Goal: Task Accomplishment & Management: Complete application form

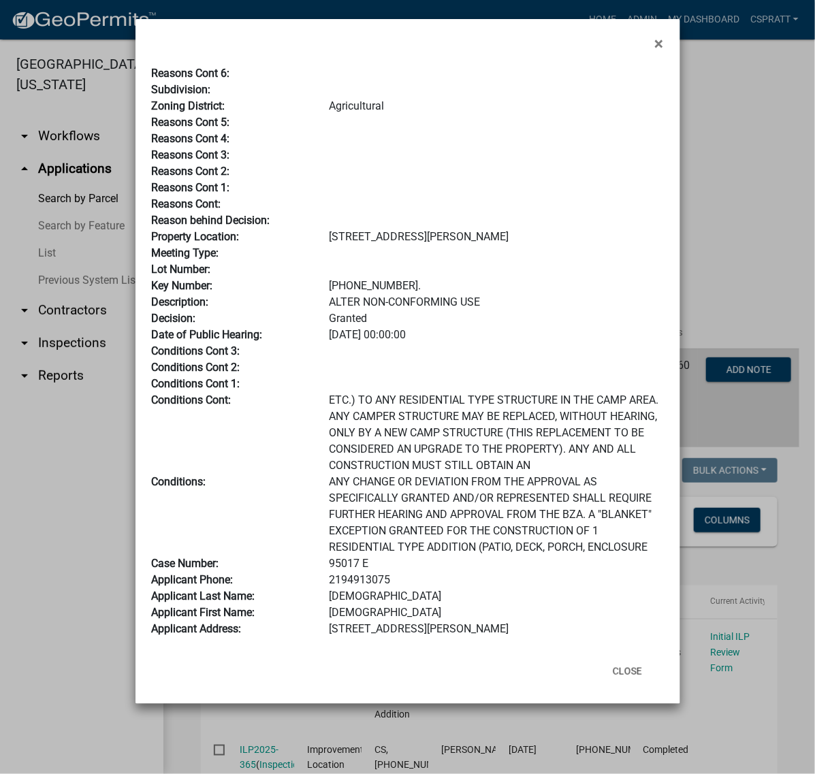
scroll to position [155, 0]
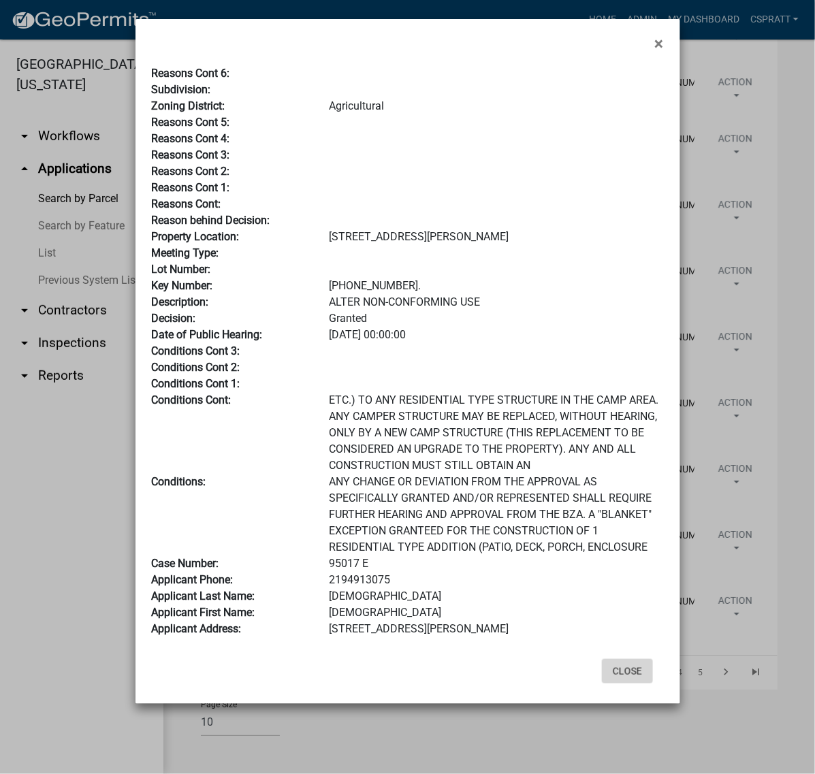
click at [621, 684] on button "Close" at bounding box center [627, 671] width 51 height 25
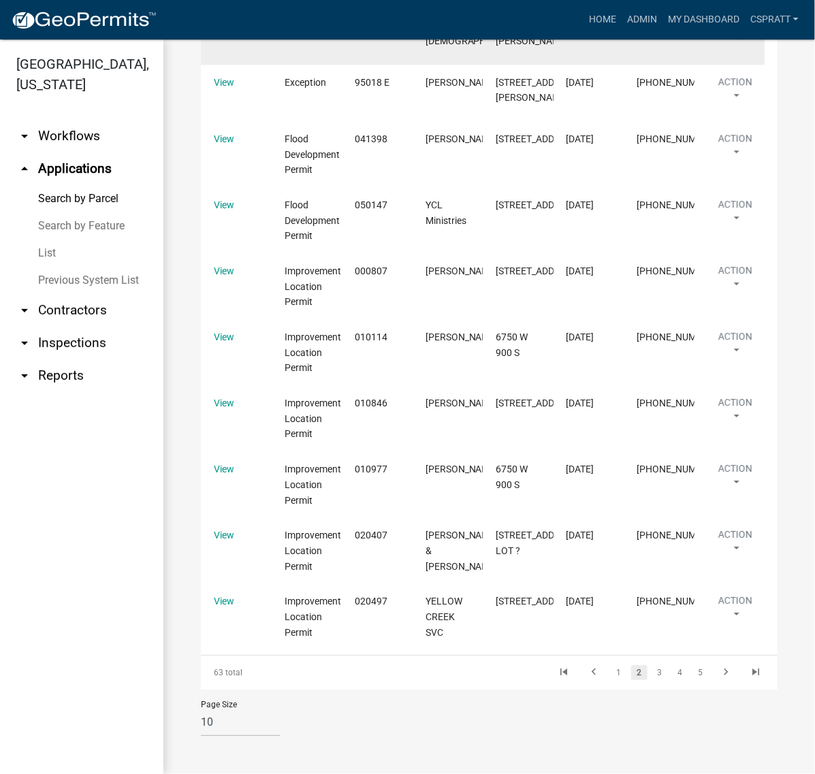
scroll to position [1334, 0]
click at [231, 31] on link "View" at bounding box center [224, 25] width 20 height 11
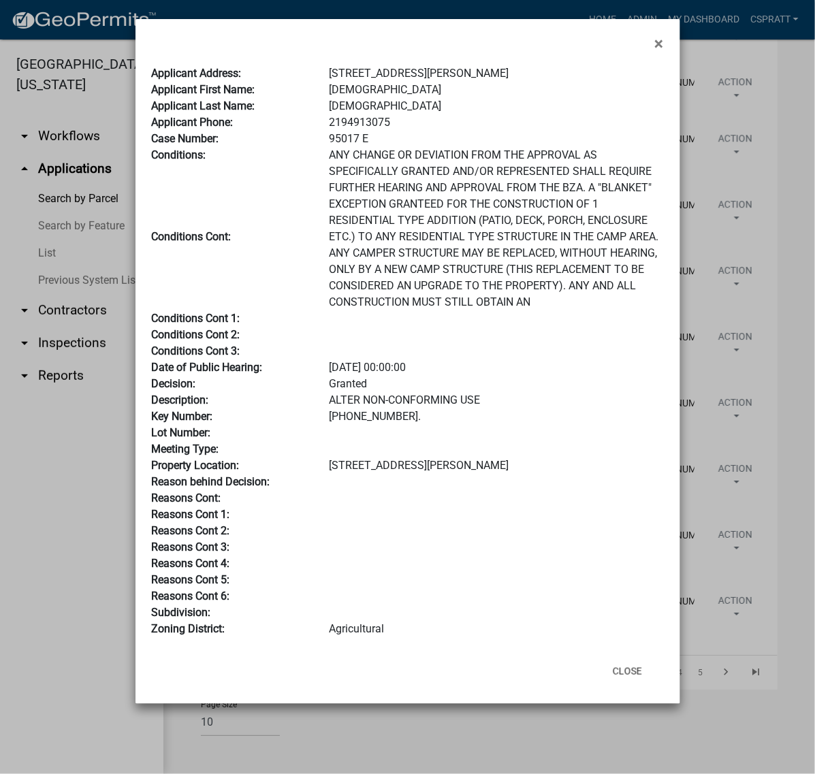
scroll to position [0, 0]
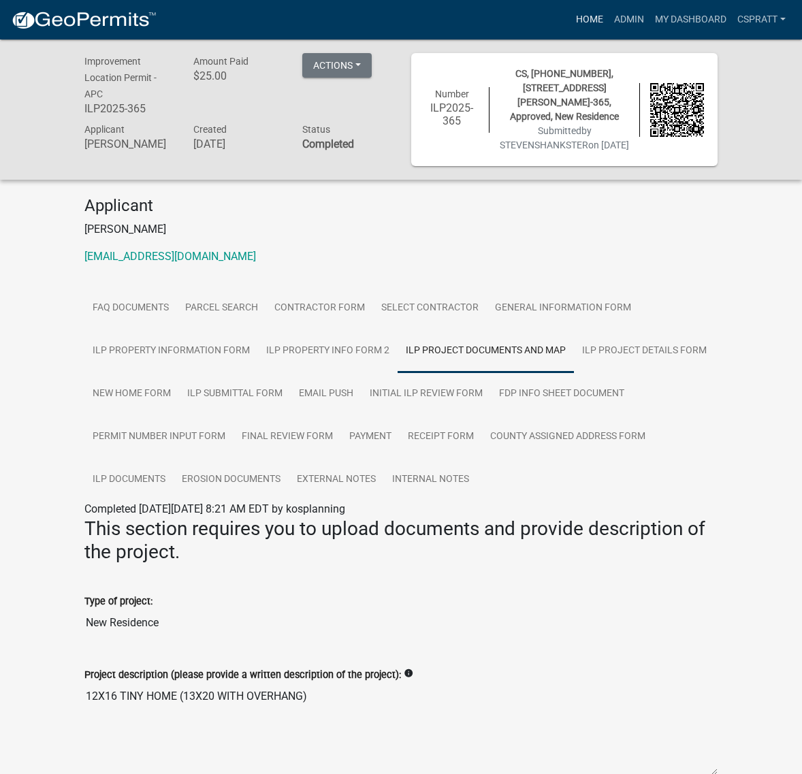
scroll to position [1855, 0]
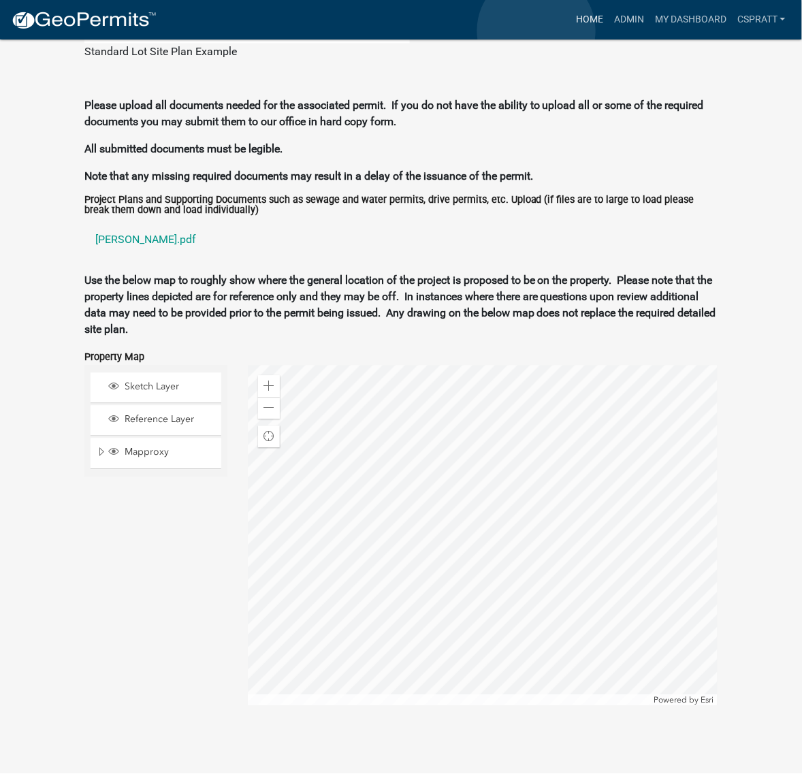
click at [571, 31] on link "Home" at bounding box center [590, 20] width 38 height 26
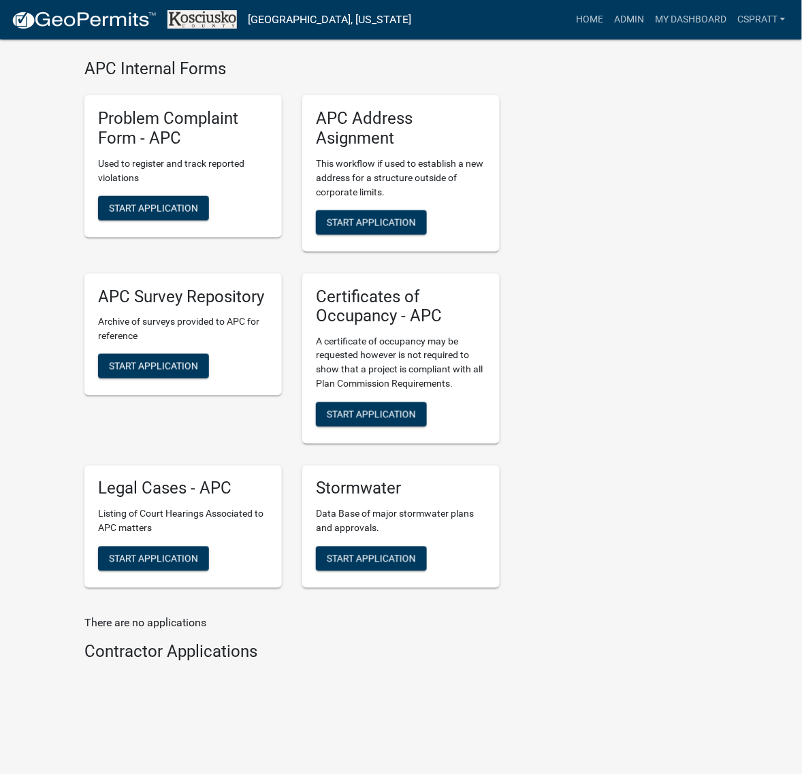
scroll to position [3659, 0]
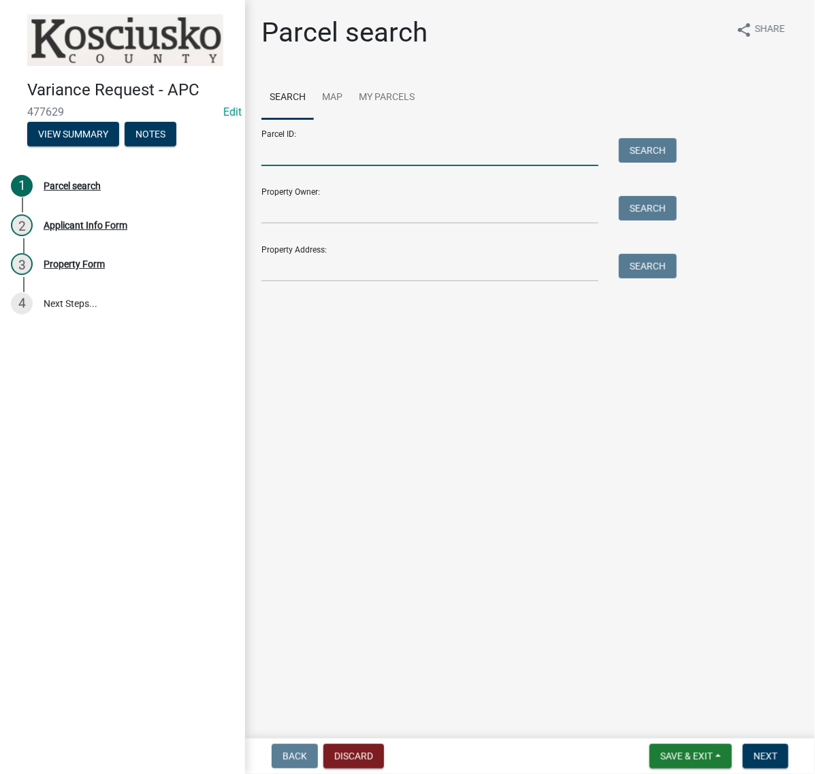
click at [308, 166] on input "Parcel ID:" at bounding box center [429, 152] width 337 height 28
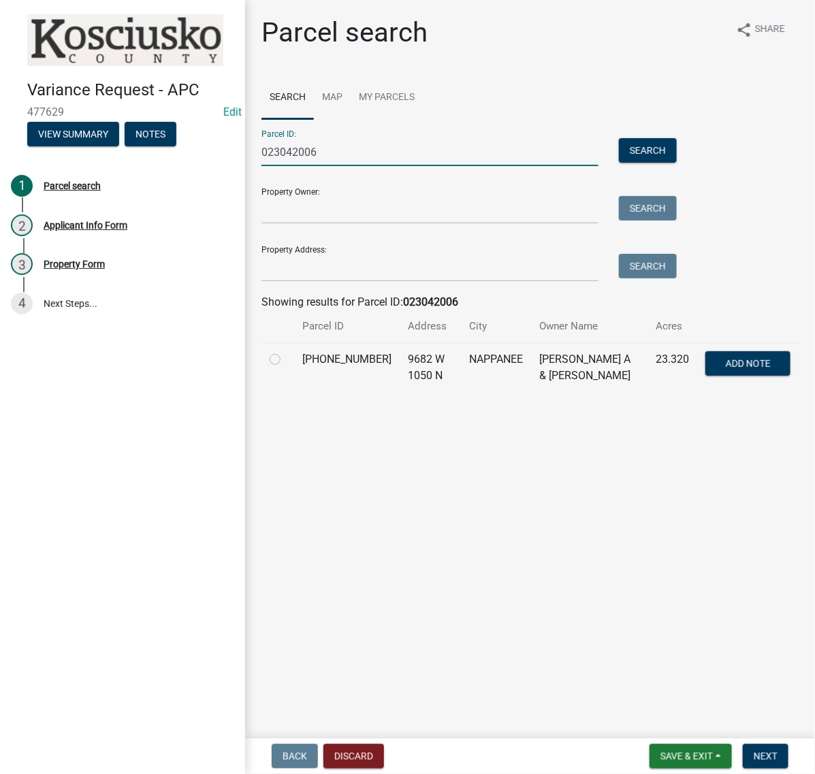
type input "023042006"
click at [286, 351] on label at bounding box center [286, 351] width 0 height 0
click at [286, 360] on input "radio" at bounding box center [290, 355] width 9 height 9
radio input "true"
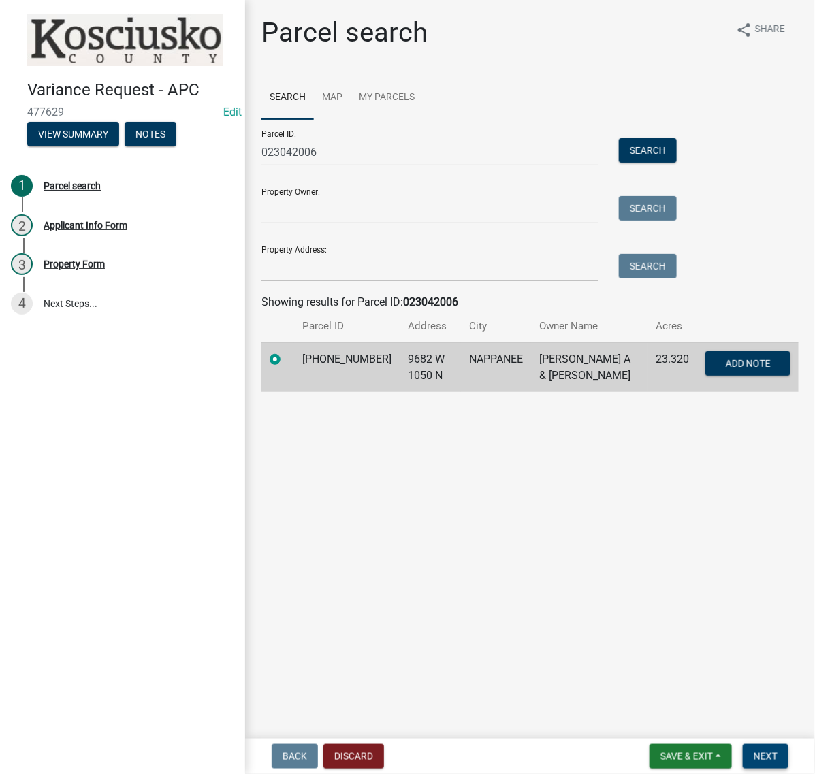
click at [754, 756] on span "Next" at bounding box center [766, 756] width 24 height 11
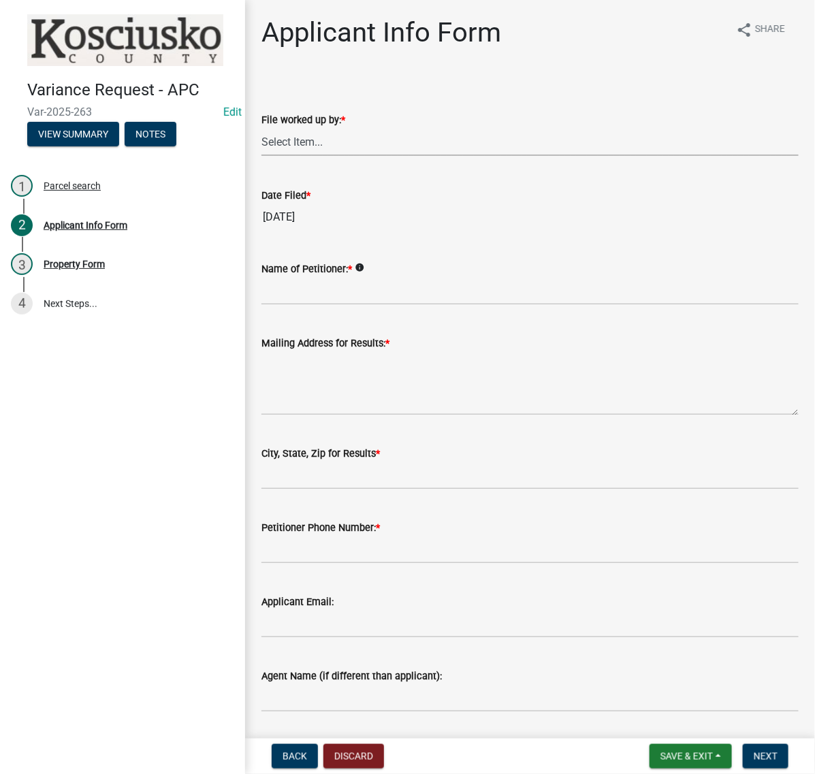
click at [310, 156] on select "Select Item... MMS LT AT CS Vacant Vacant" at bounding box center [529, 142] width 537 height 28
click at [266, 156] on select "Select Item... MMS LT AT CS Vacant Vacant" at bounding box center [529, 142] width 537 height 28
select select "c872cdc8-ca01-49f1-a213-e4b05fa58cd2"
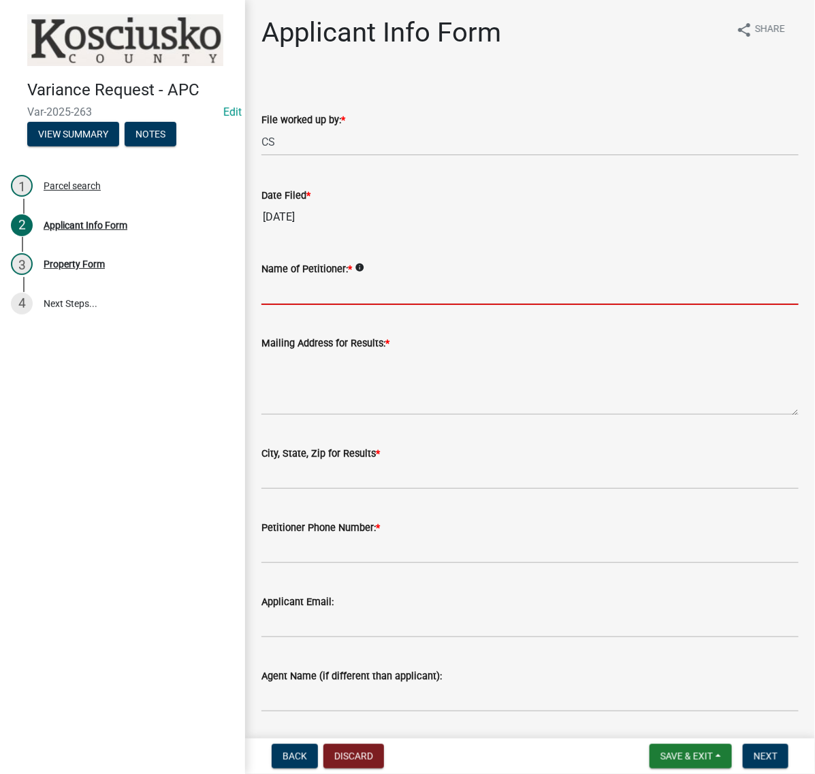
click at [306, 305] on input "Name of Petitioner: *" at bounding box center [529, 291] width 537 height 28
type input "[PERSON_NAME]"
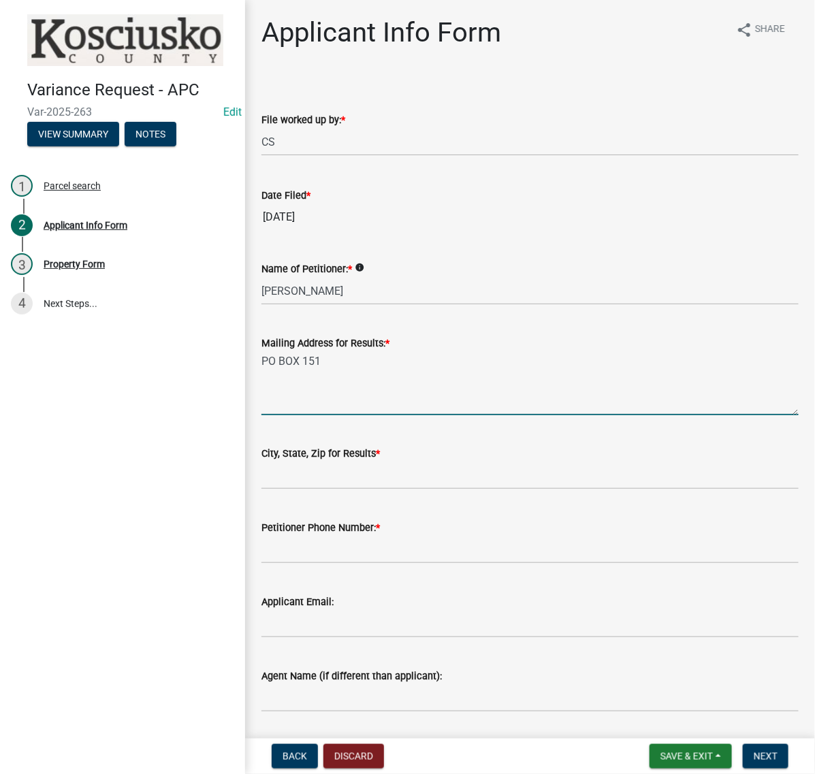
type textarea "PO BOX 151"
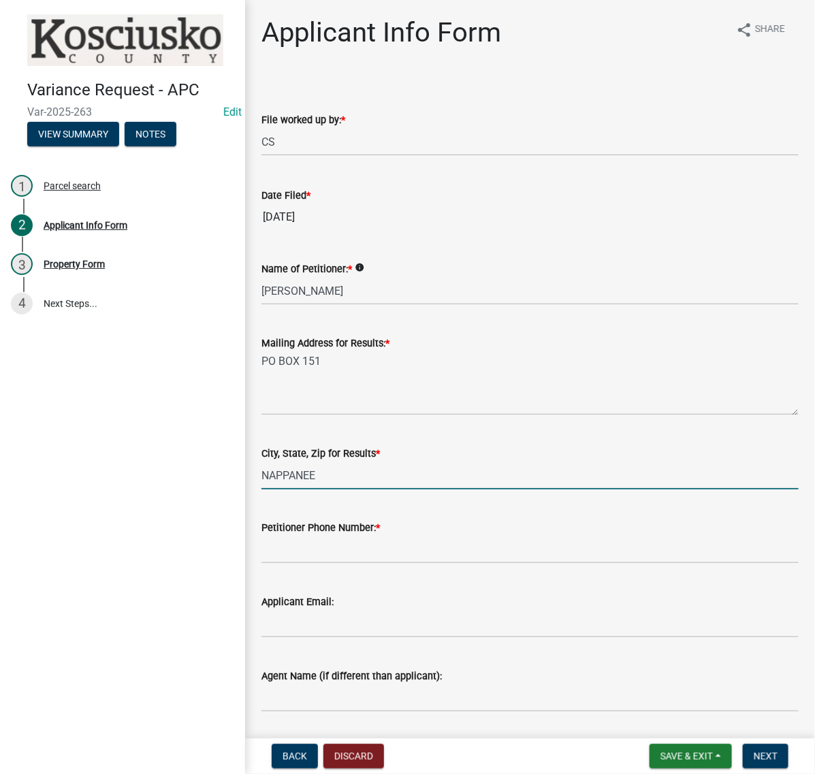
type input "NAPPANEE IN 46550"
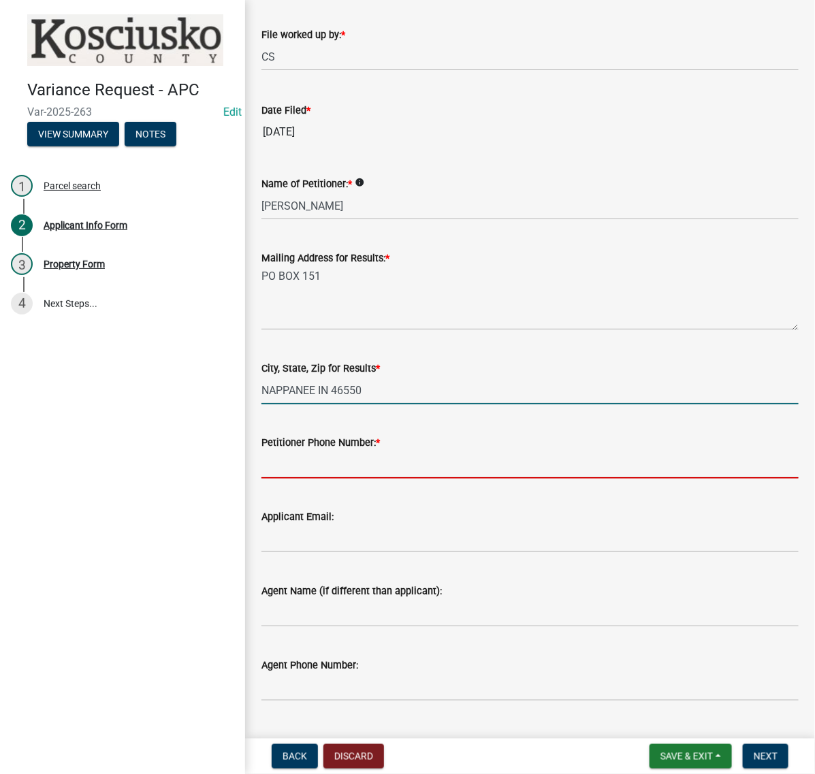
click at [349, 479] on input "Petitioner Phone Number: *" at bounding box center [529, 465] width 537 height 28
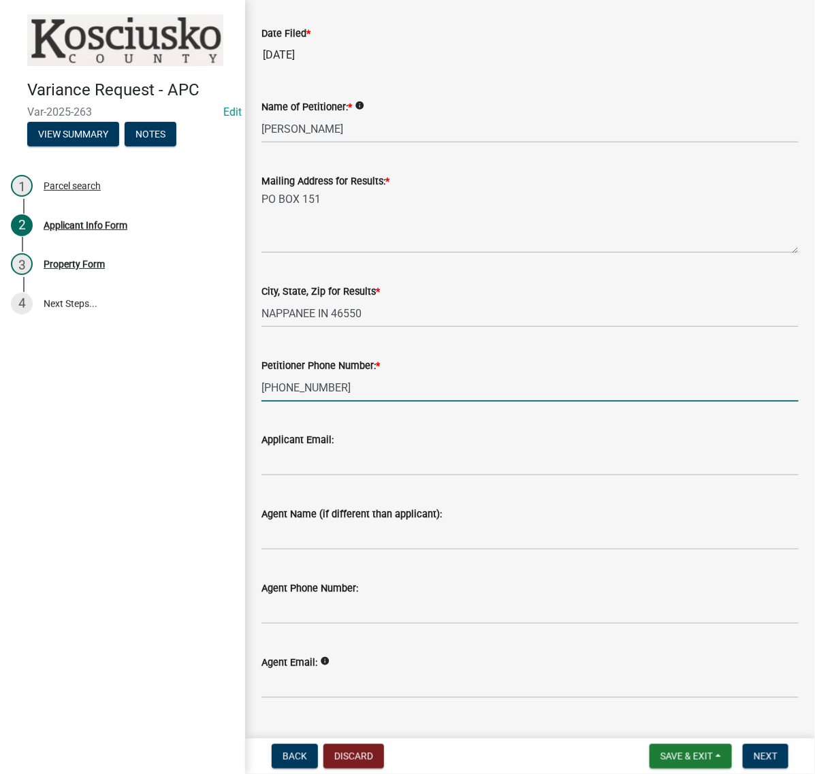
scroll to position [255, 0]
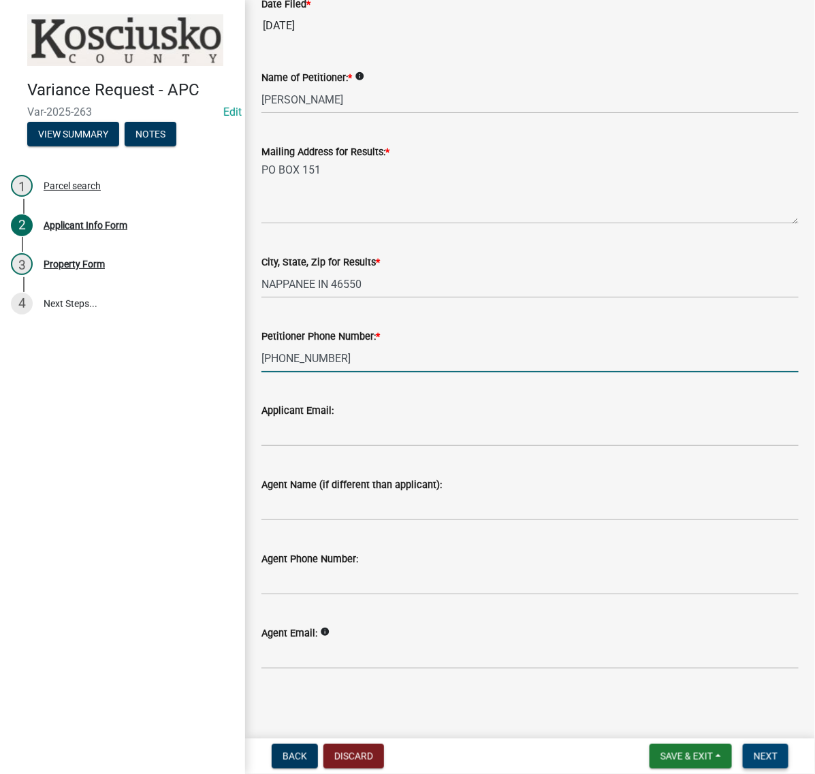
type input "574-265-6921"
click at [767, 751] on span "Next" at bounding box center [766, 756] width 24 height 11
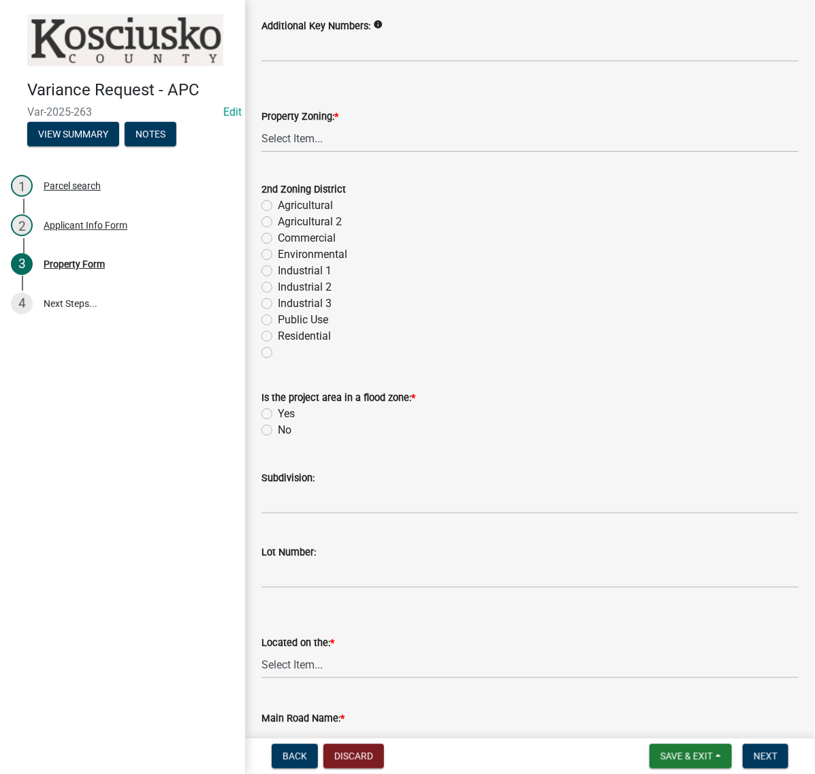
scroll to position [511, 0]
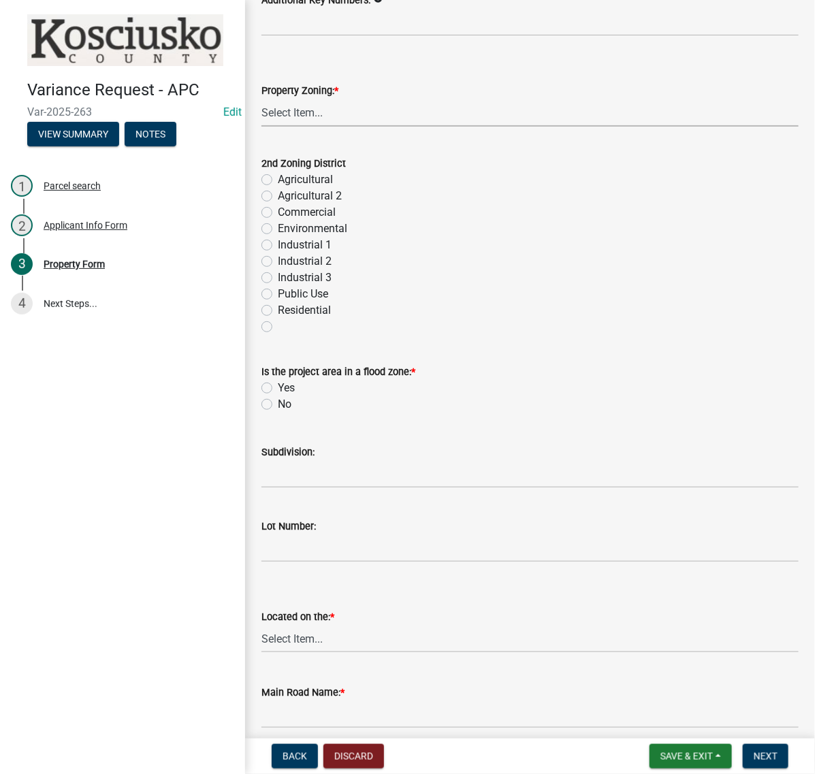
drag, startPoint x: 327, startPoint y: 271, endPoint x: 336, endPoint y: 281, distance: 13.1
click at [327, 127] on select "Select Item... Agricultural Agricultural 2 Commercial Environmental Industrial …" at bounding box center [529, 113] width 537 height 28
click at [266, 127] on select "Select Item... Agricultural Agricultural 2 Commercial Environmental Industrial …" at bounding box center [529, 113] width 537 height 28
select select "ea119d11-e52e-4559-b746-af06211fe819"
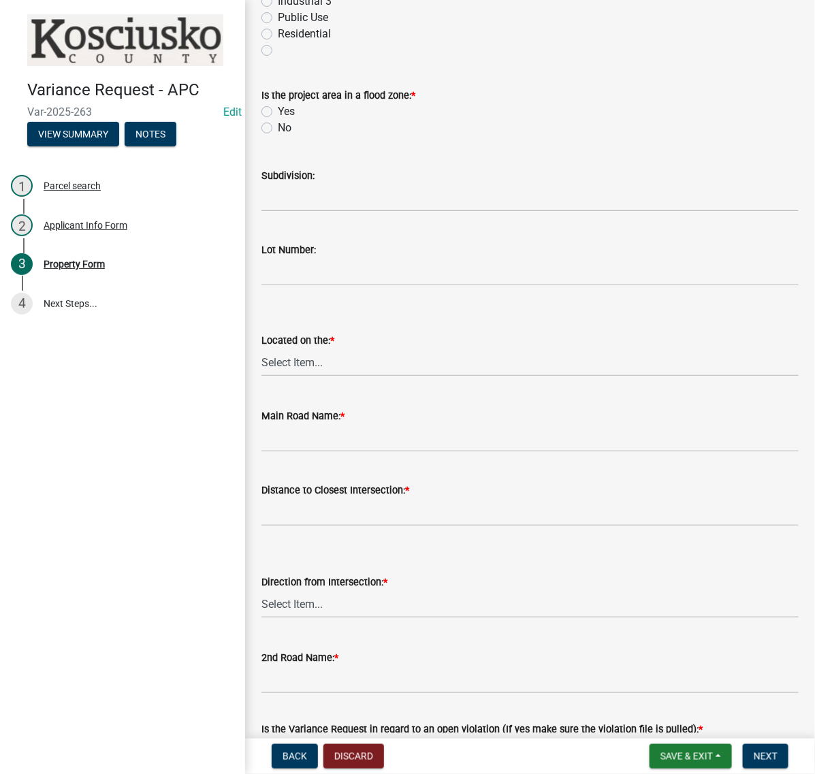
scroll to position [851, 0]
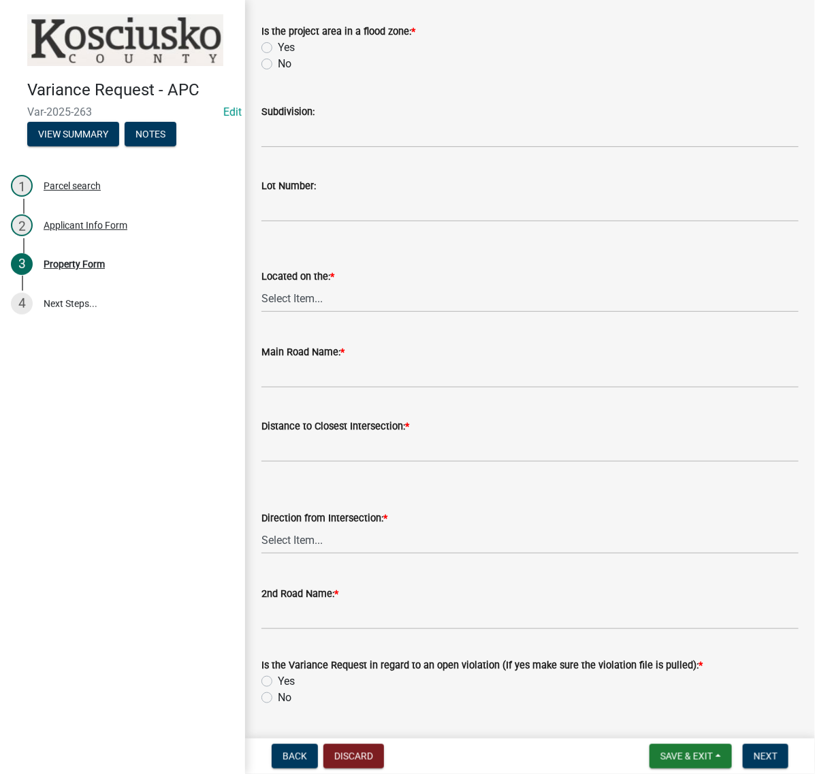
click at [278, 56] on label "Yes" at bounding box center [286, 47] width 17 height 16
click at [278, 48] on input "Yes" at bounding box center [282, 43] width 9 height 9
radio input "true"
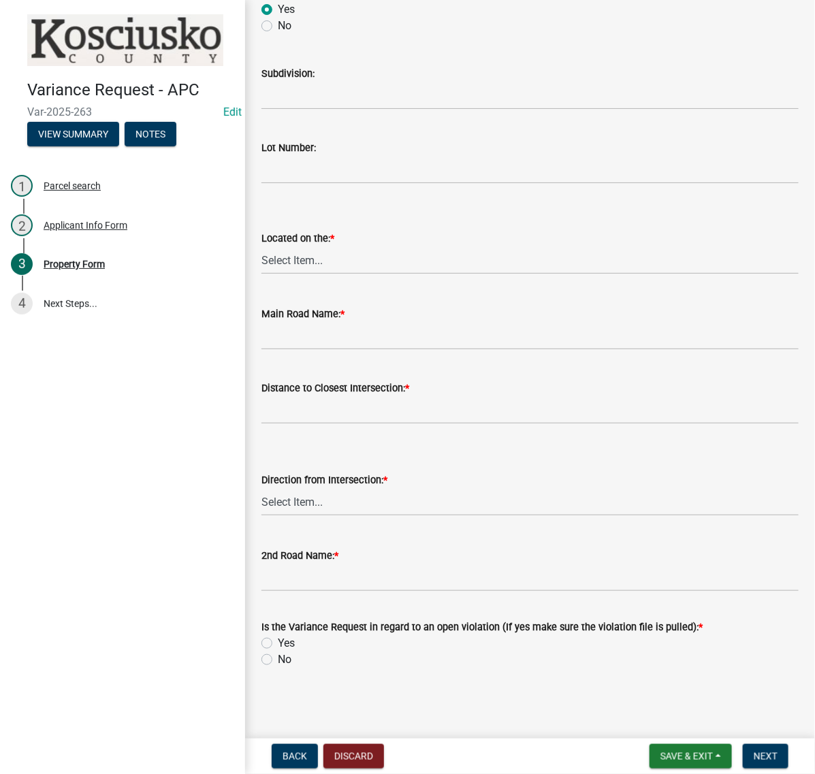
scroll to position [1106, 0]
click at [295, 274] on select "Select Item... North Northeast Northwest South Southeast Southwest West East" at bounding box center [529, 260] width 537 height 28
click at [266, 274] on select "Select Item... North Northeast Northwest South Southeast Southwest West East" at bounding box center [529, 260] width 537 height 28
select select "a970d481-4b24-4397-adea-9fa616519827"
click at [334, 350] on input "Main Road Name: *" at bounding box center [529, 336] width 537 height 28
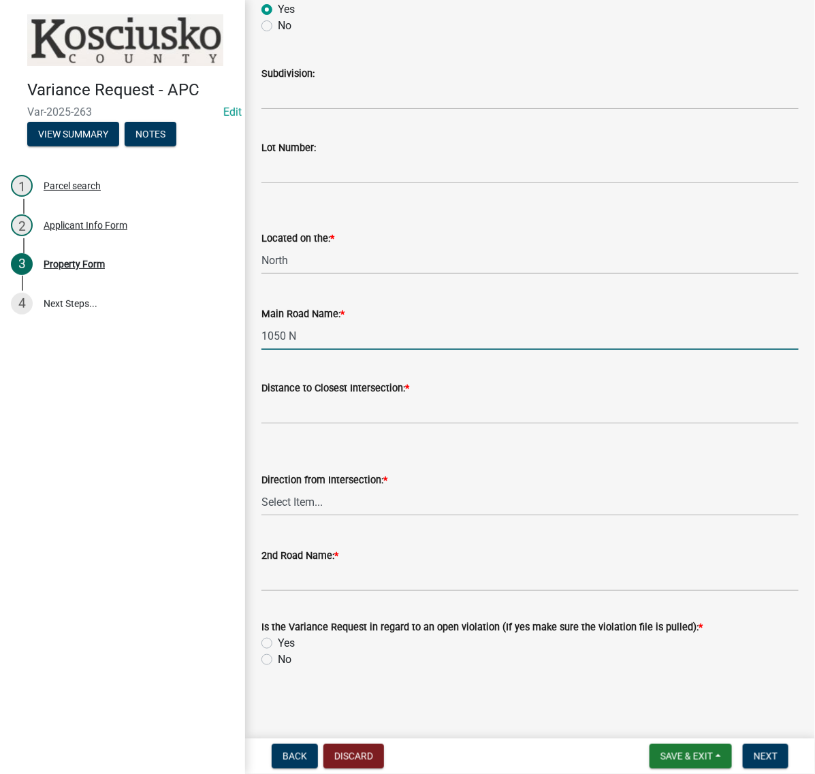
type input "1050 N"
click at [328, 424] on input "text" at bounding box center [529, 410] width 537 height 28
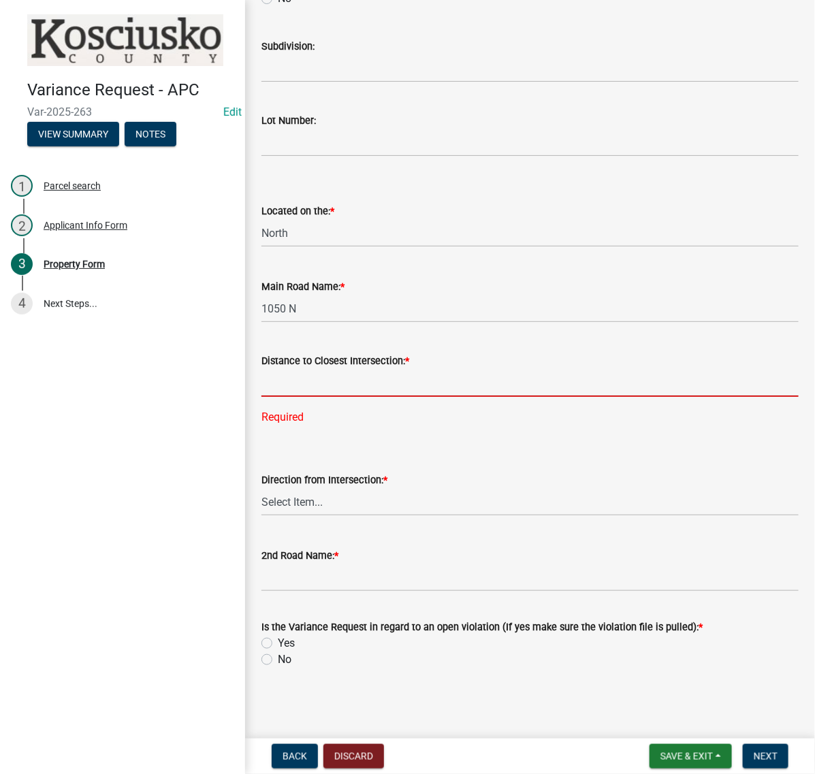
click at [305, 397] on input "text" at bounding box center [529, 383] width 537 height 28
type input "1685"
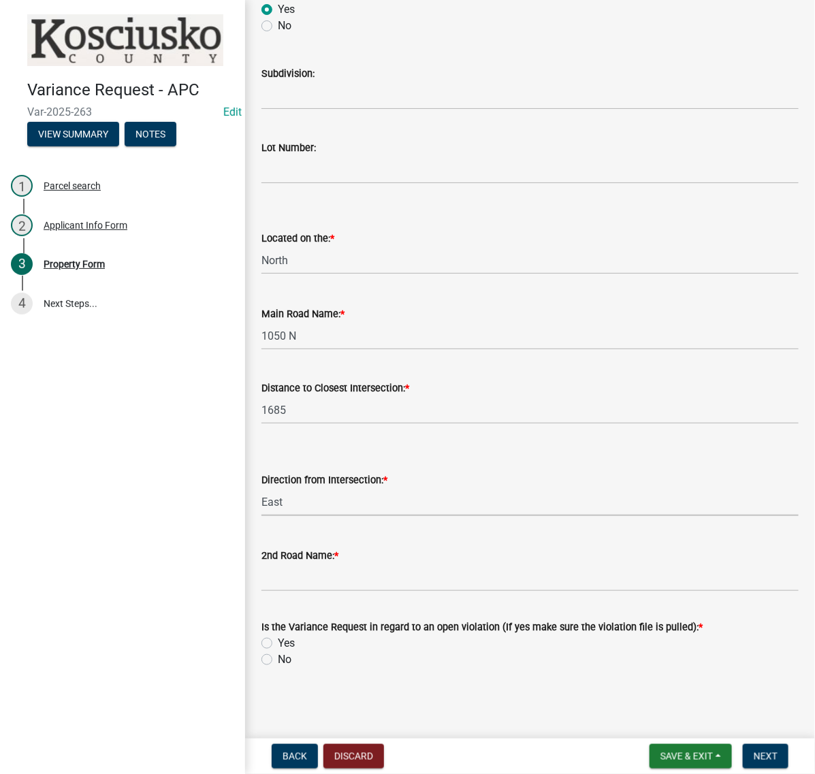
click at [266, 516] on select "Select Item... North Northeast Northwest South Southeast Southwest East West" at bounding box center [529, 502] width 537 height 28
select select "cfa04aa3-54af-4fa3-ad31-ac65a78d0644"
click at [323, 564] on input "2nd Road Name: *" at bounding box center [529, 578] width 537 height 28
type input "1000 W"
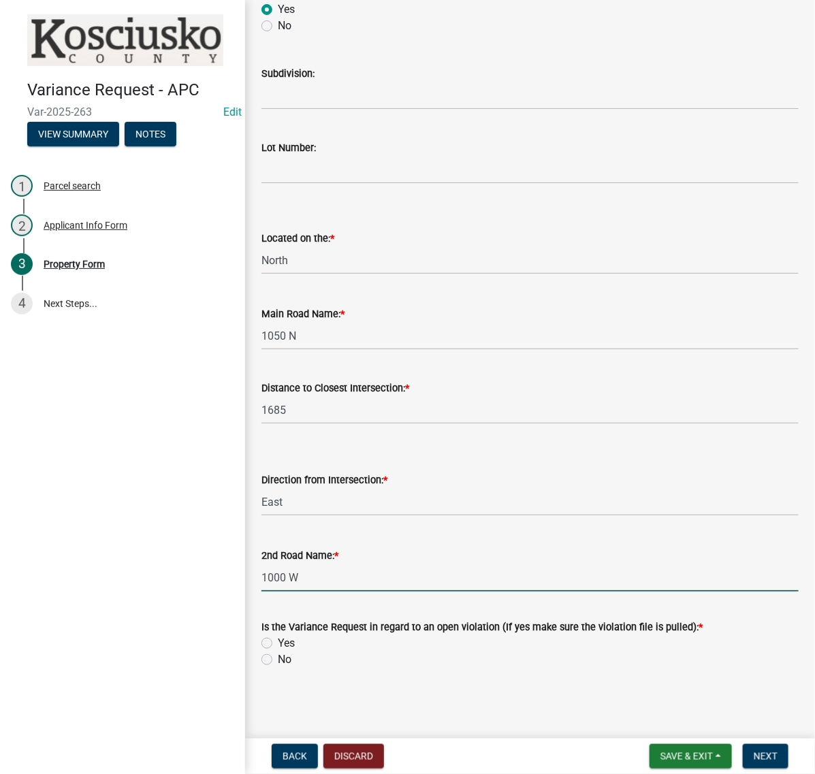
click at [278, 635] on label "Yes" at bounding box center [286, 643] width 17 height 16
click at [278, 635] on input "Yes" at bounding box center [282, 639] width 9 height 9
radio input "true"
click at [754, 751] on span "Next" at bounding box center [766, 756] width 24 height 11
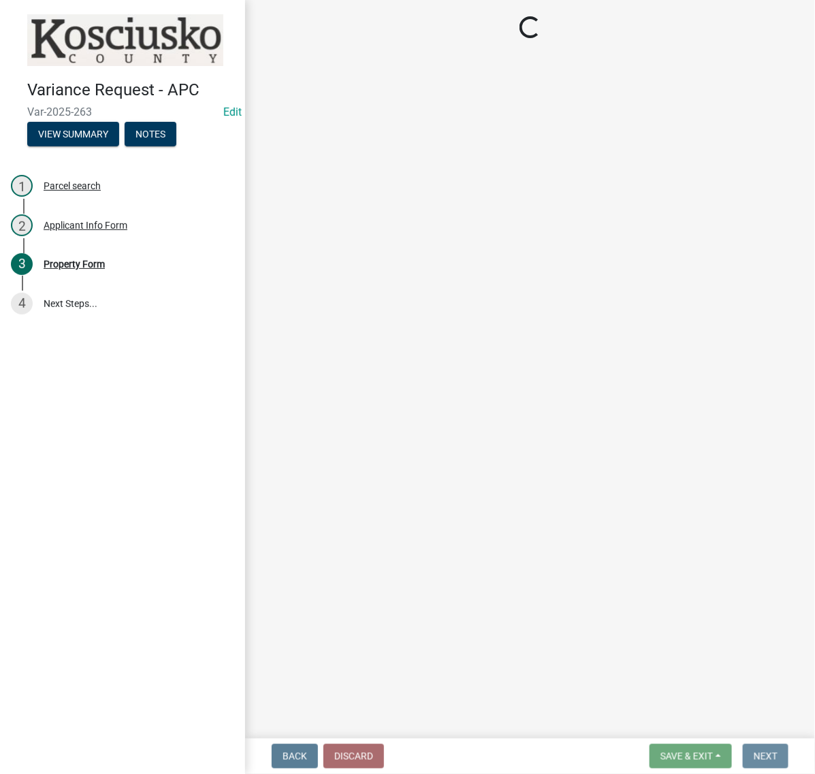
scroll to position [0, 0]
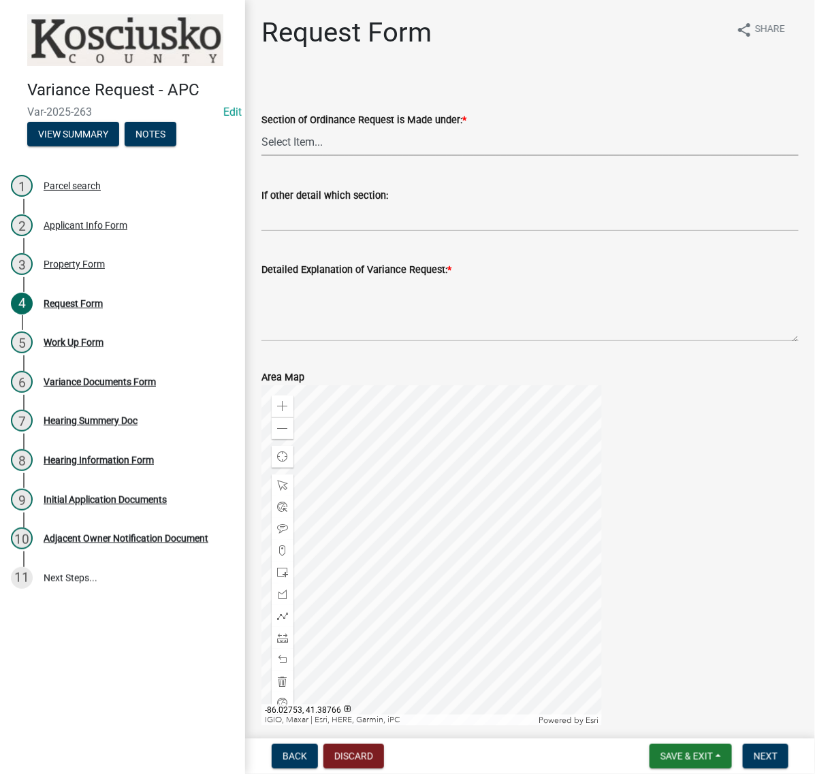
click at [334, 156] on select "Select Item... 2.10 I1 Criteria 2.11 I2 Criteria I3 Criteria 2.15 Lot and Yard …" at bounding box center [529, 142] width 537 height 28
click at [266, 156] on select "Select Item... 2.10 I1 Criteria 2.11 I2 Criteria I3 Criteria 2.15 Lot and Yard …" at bounding box center [529, 142] width 537 height 28
select select "77eb12f8-2a64-4a31-bfec-9b00716b2165"
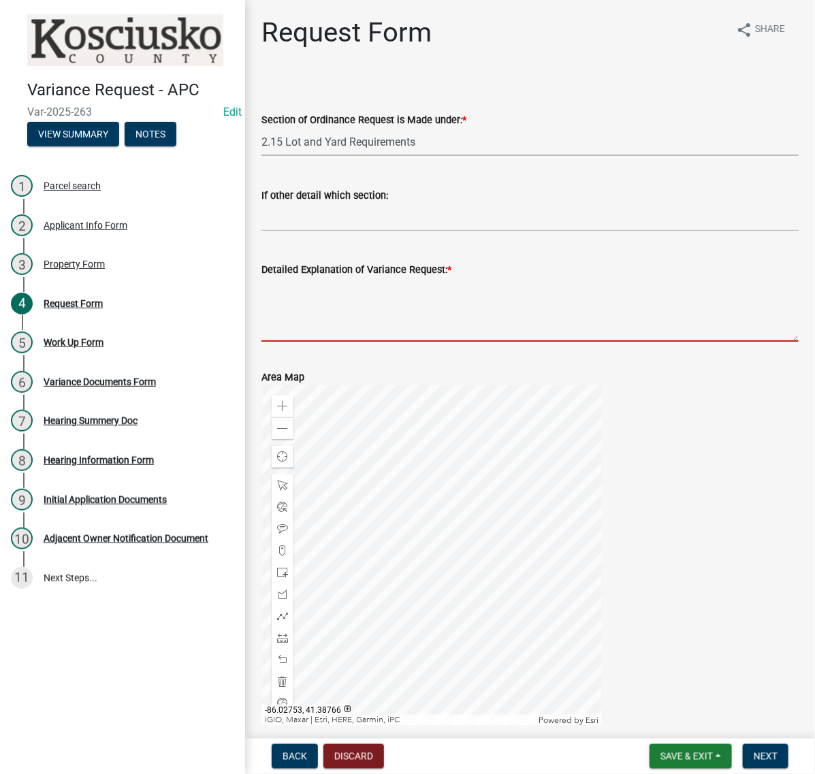
click at [366, 342] on textarea "Detailed Explanation of Variance Request: *" at bounding box center [529, 310] width 537 height 64
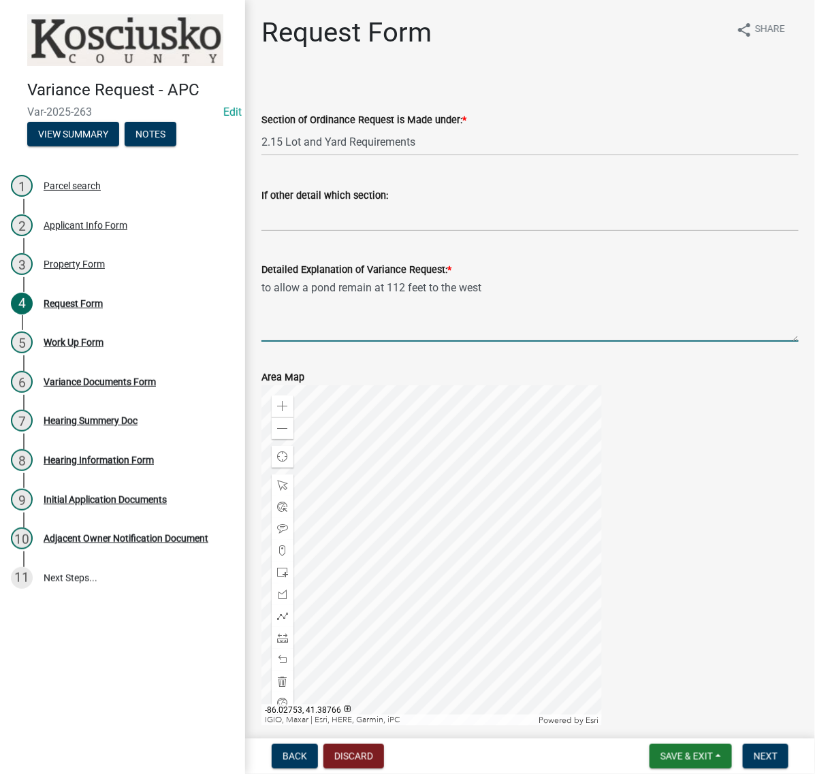
click at [583, 342] on textarea "to allow a pond remain at 112 feet to the west" at bounding box center [529, 310] width 537 height 64
click at [624, 342] on textarea "to allow a pond remain at 112 feet to the west & 152" at bounding box center [529, 310] width 537 height 64
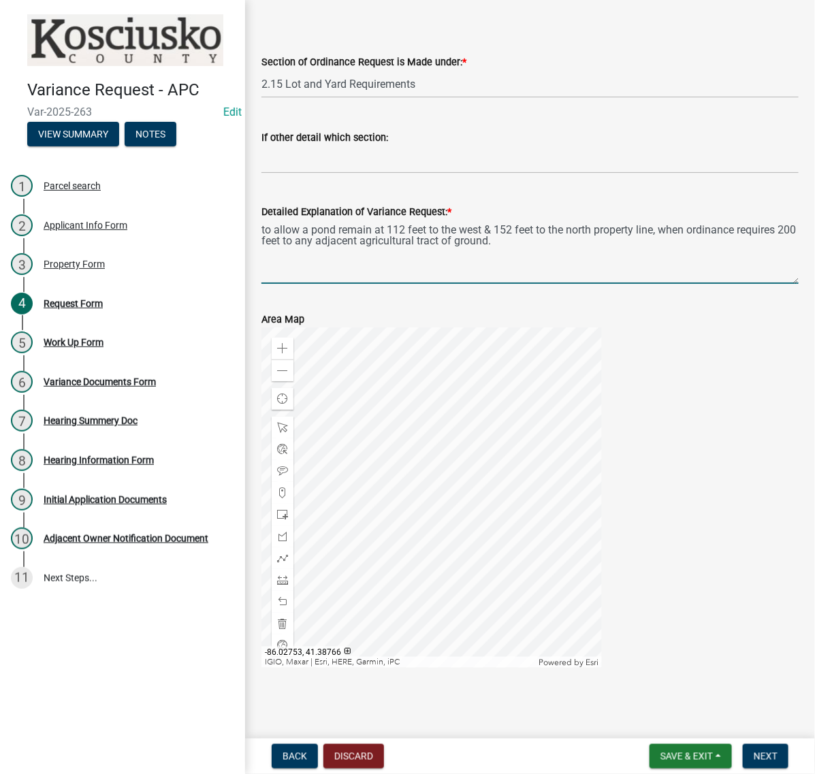
scroll to position [159, 0]
type textarea "to allow a pond remain at 112 feet to the west & 152 feet to the north property…"
click at [763, 751] on span "Next" at bounding box center [766, 756] width 24 height 11
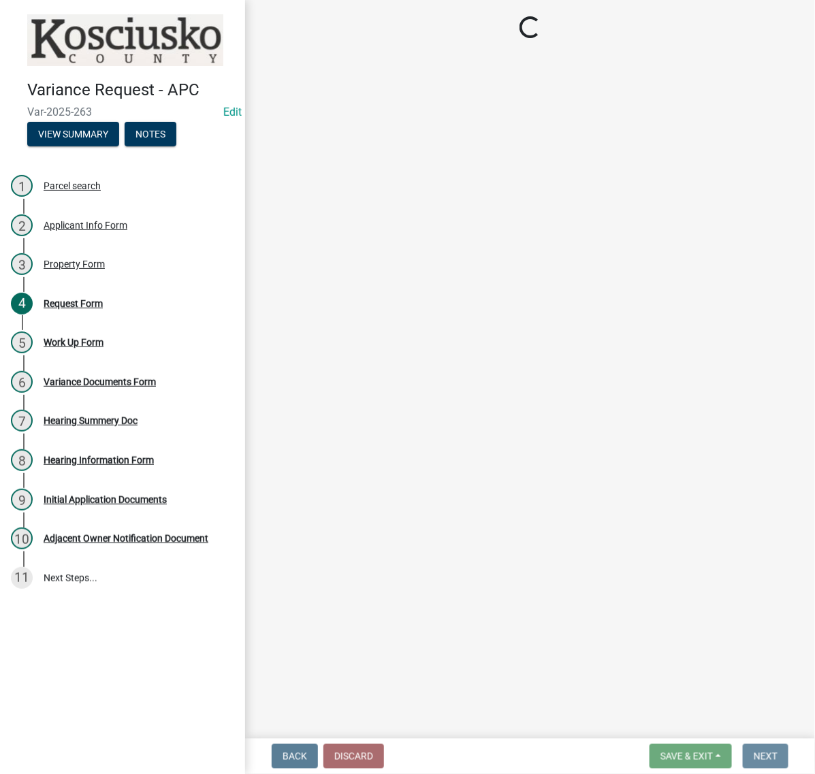
scroll to position [0, 0]
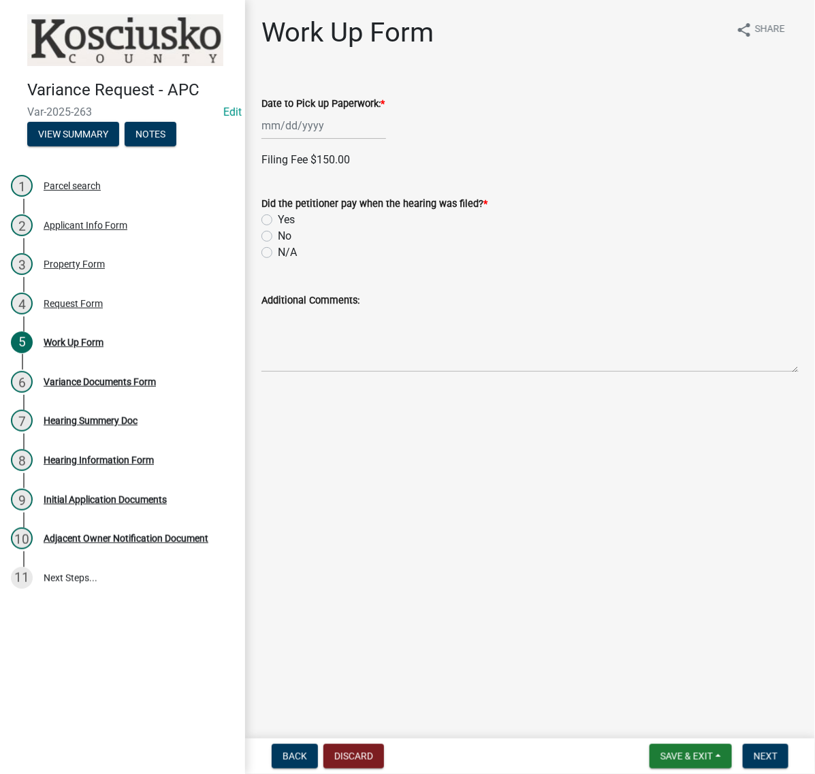
click at [315, 140] on div at bounding box center [323, 126] width 125 height 28
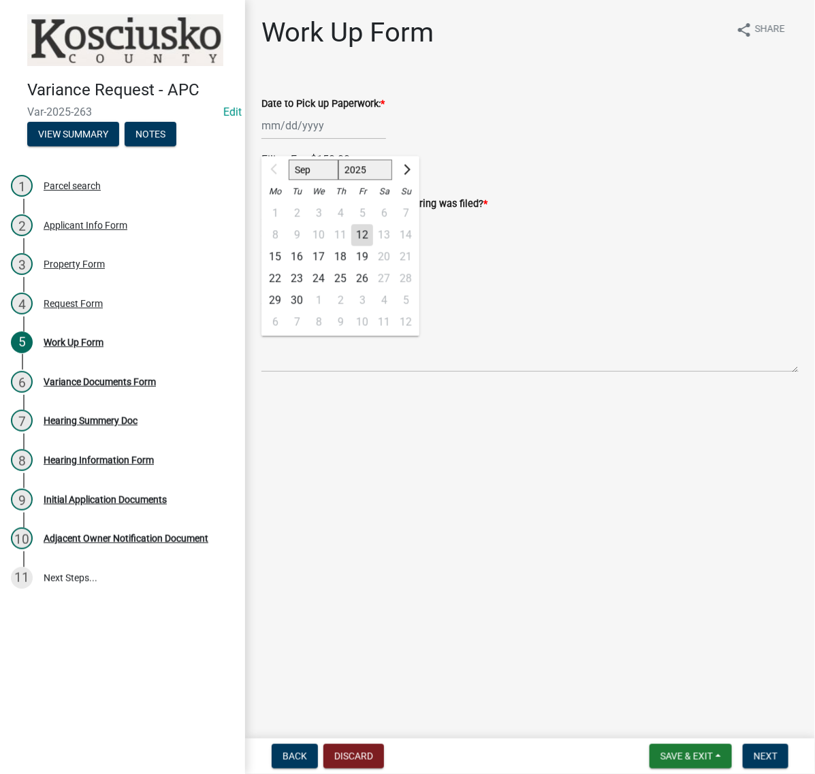
click at [284, 290] on div "22" at bounding box center [275, 279] width 22 height 22
type input "09/22/2025"
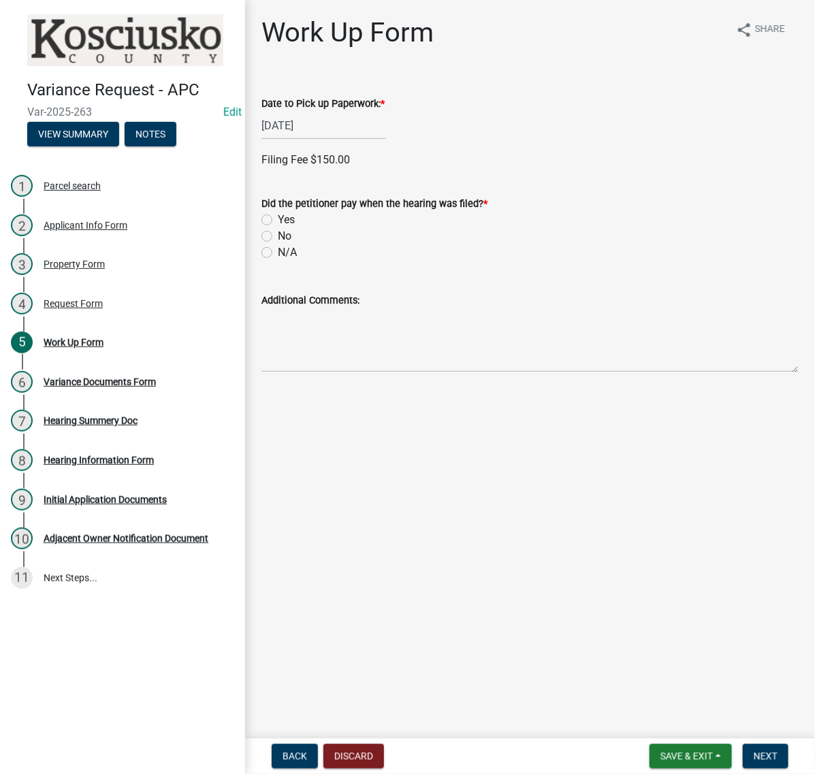
click at [278, 228] on label "Yes" at bounding box center [286, 220] width 17 height 16
click at [278, 221] on input "Yes" at bounding box center [282, 216] width 9 height 9
radio input "true"
click at [278, 355] on label "Check" at bounding box center [292, 346] width 29 height 16
click at [278, 347] on input "Check" at bounding box center [282, 342] width 9 height 9
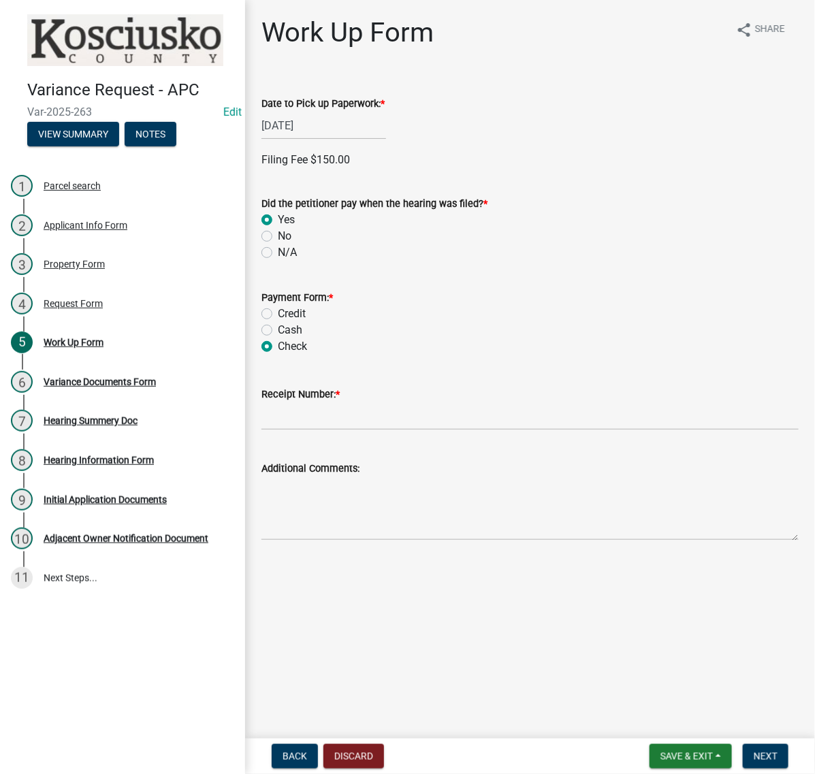
radio input "true"
click at [330, 430] on input "Receipt Number: *" at bounding box center [529, 416] width 537 height 28
type input "023563"
click at [754, 751] on span "Next" at bounding box center [766, 756] width 24 height 11
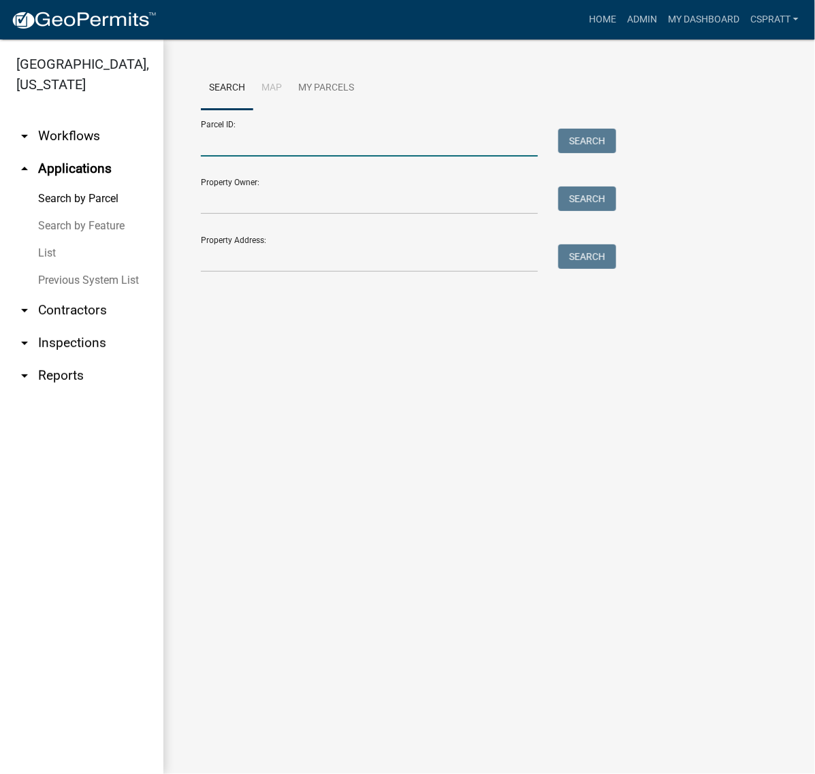
click at [234, 157] on input "Parcel ID:" at bounding box center [369, 143] width 337 height 28
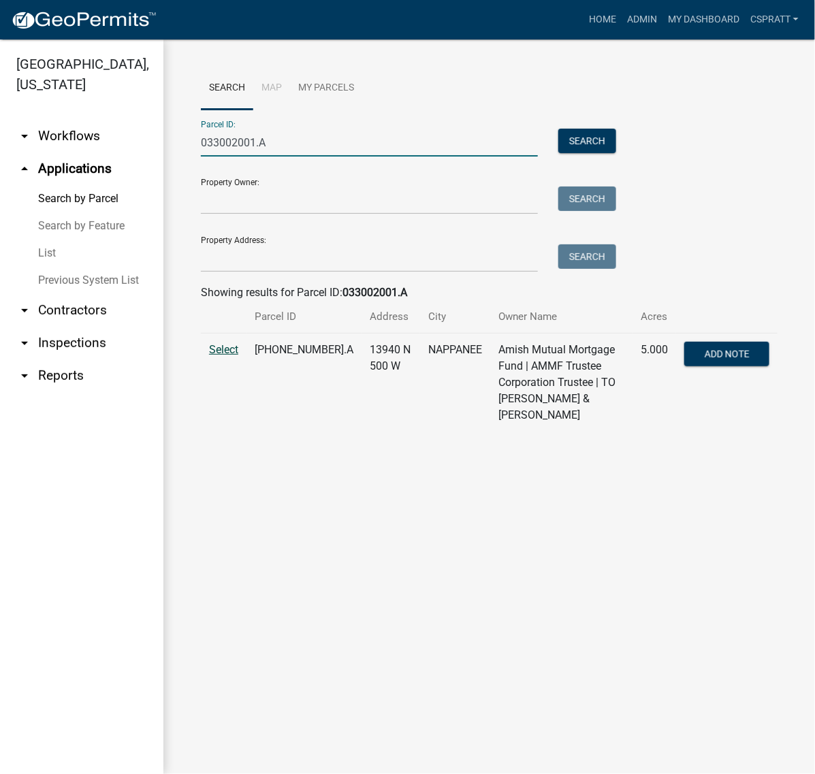
click at [233, 356] on span "Select" at bounding box center [223, 349] width 29 height 13
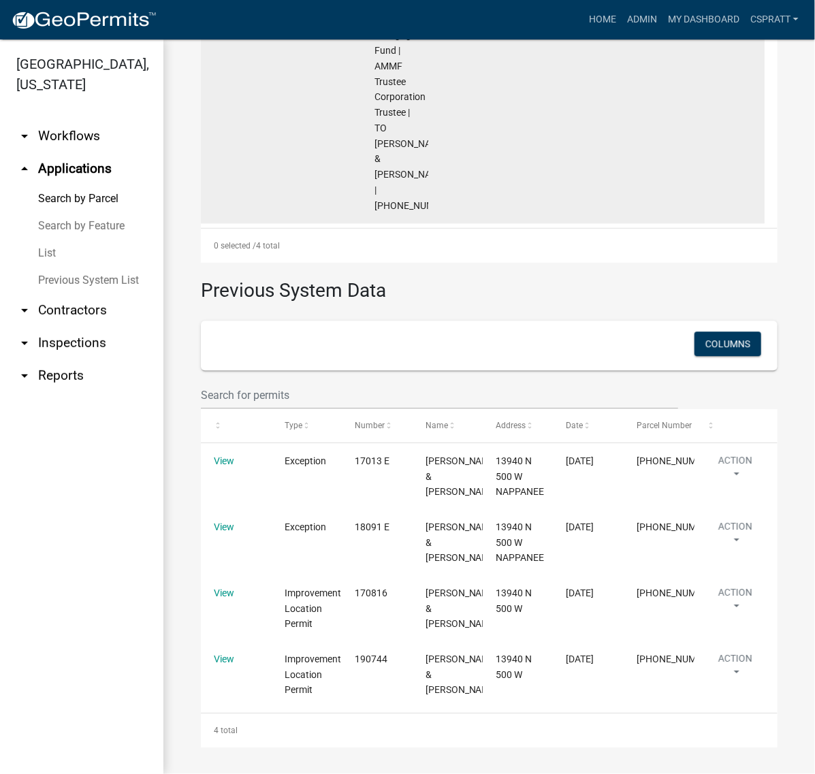
scroll to position [1488, 0]
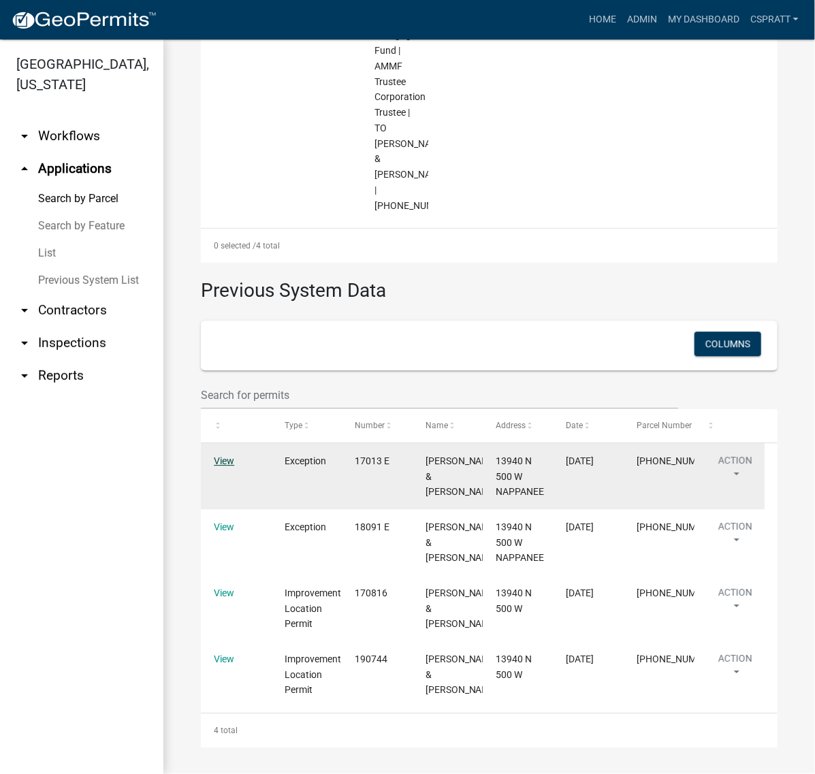
click at [227, 455] on link "View" at bounding box center [224, 460] width 20 height 11
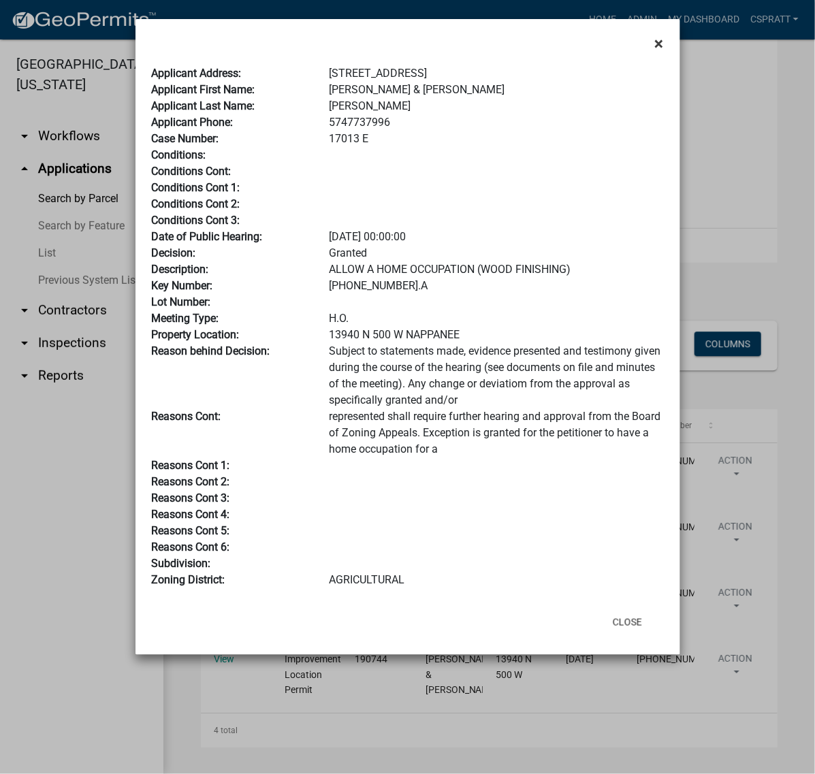
click at [655, 51] on span "×" at bounding box center [659, 43] width 9 height 19
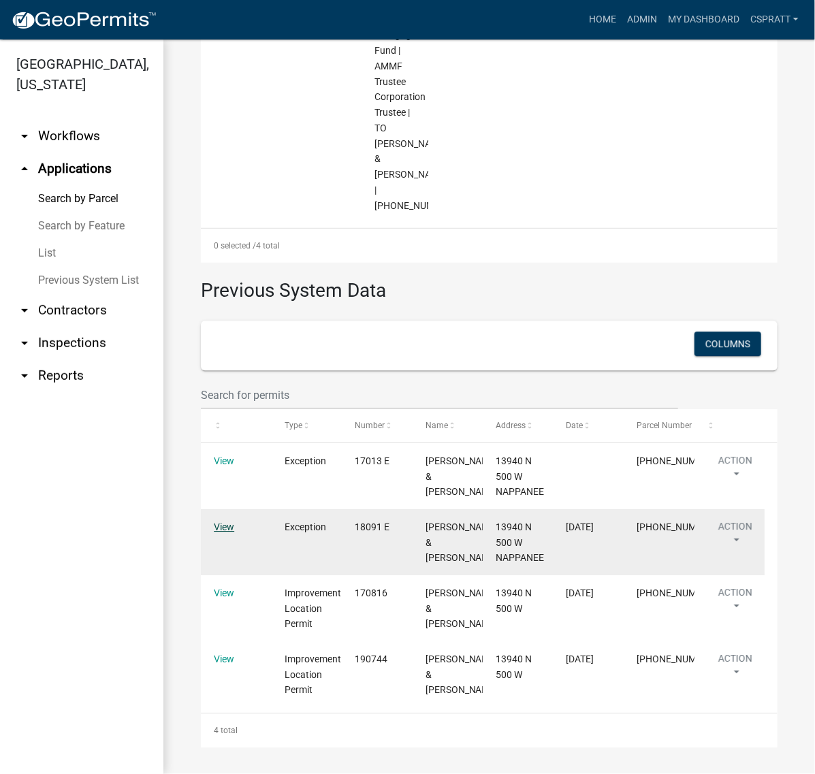
click at [221, 522] on link "View" at bounding box center [224, 527] width 20 height 11
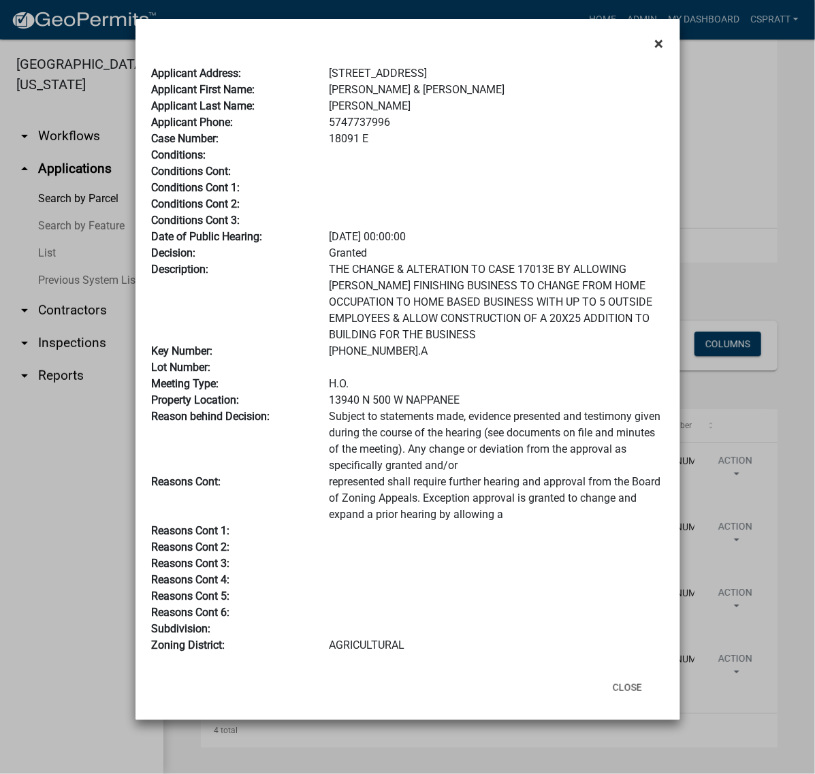
click at [655, 52] on span "×" at bounding box center [659, 43] width 9 height 19
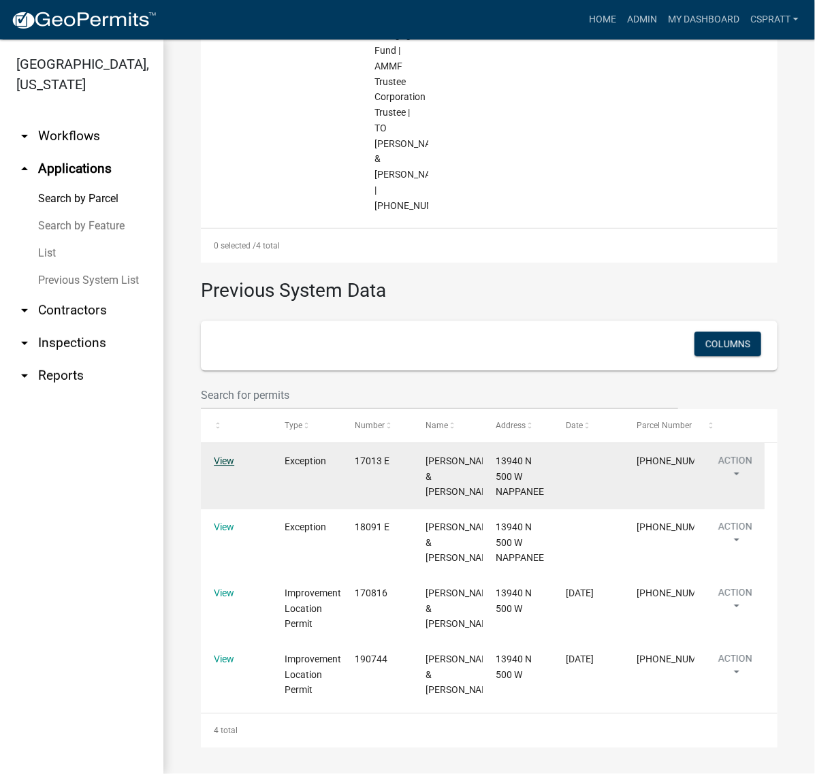
click at [232, 455] on link "View" at bounding box center [224, 460] width 20 height 11
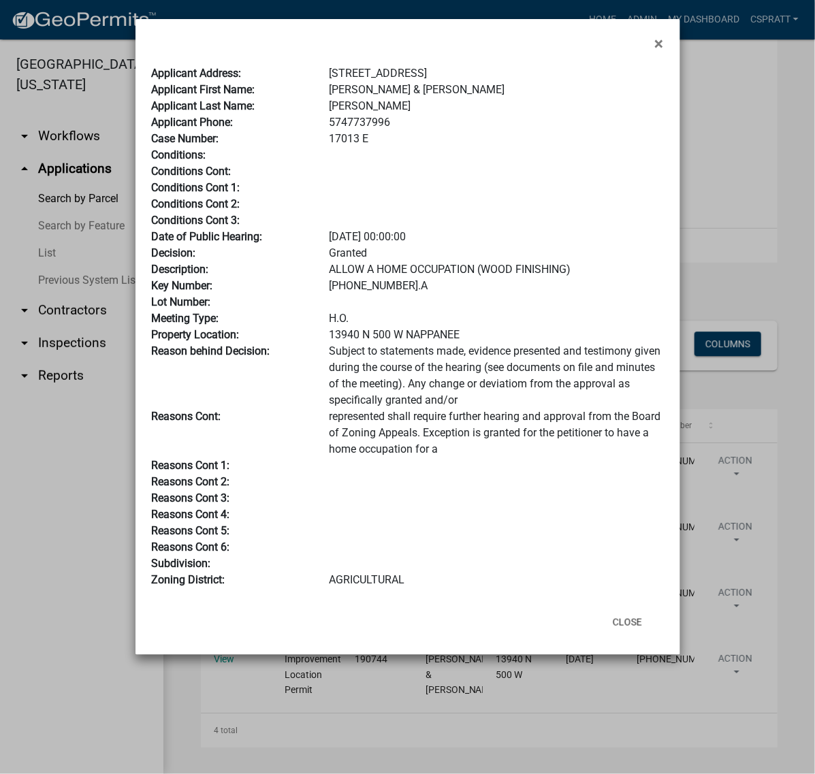
scroll to position [74, 0]
click at [605, 635] on button "Close" at bounding box center [627, 622] width 51 height 25
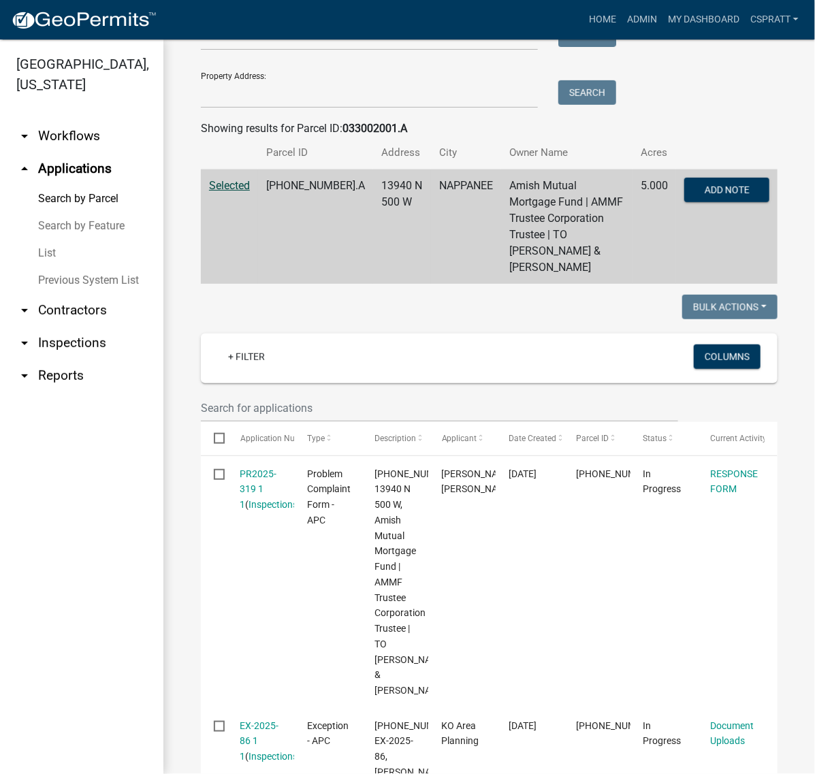
scroll to position [0, 0]
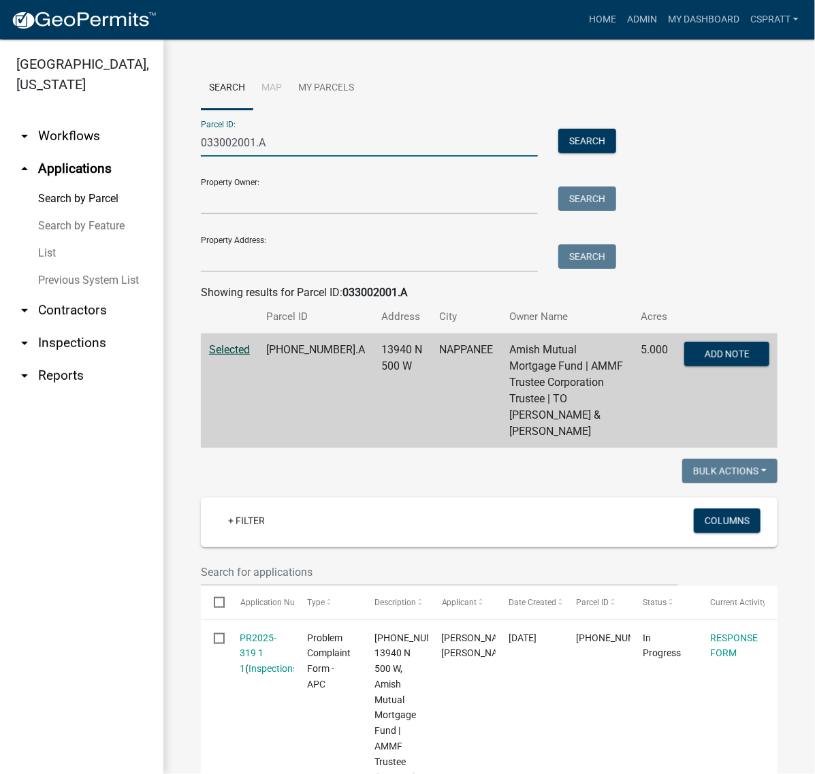
drag, startPoint x: 317, startPoint y: 165, endPoint x: 119, endPoint y: 155, distance: 197.7
click at [119, 155] on div "Kosciusko County, Indiana arrow_drop_down Workflows List arrow_drop_up Applicat…" at bounding box center [407, 406] width 815 height 735
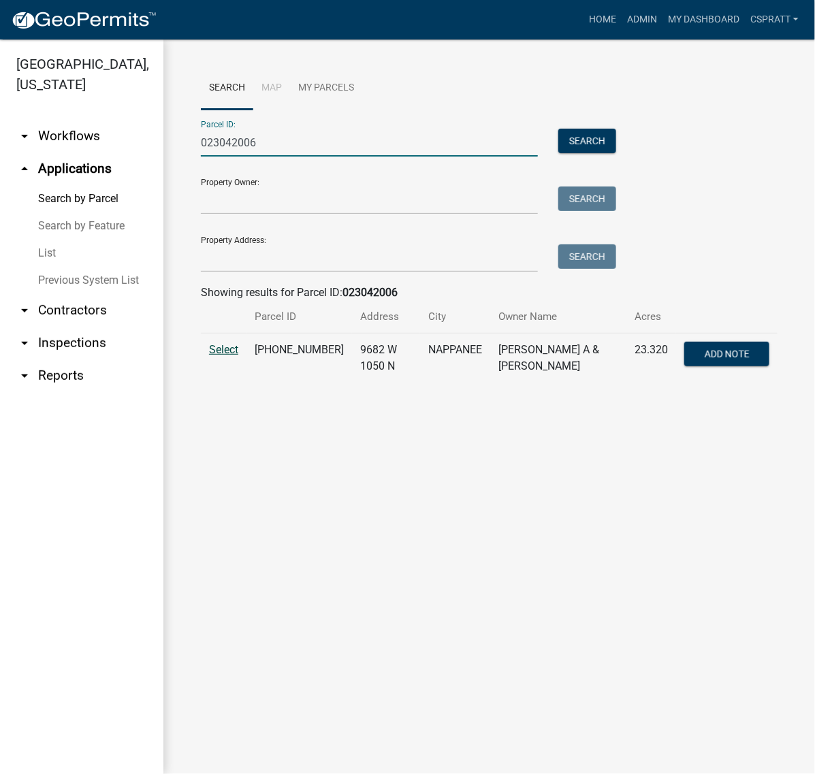
type input "023042006"
click at [228, 356] on span "Select" at bounding box center [223, 349] width 29 height 13
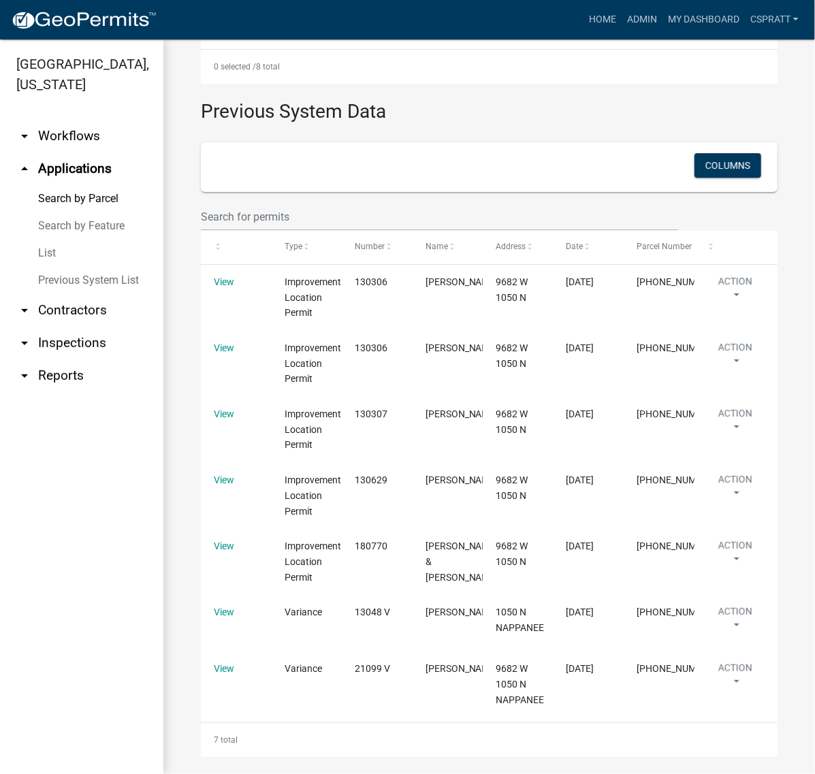
scroll to position [1447, 0]
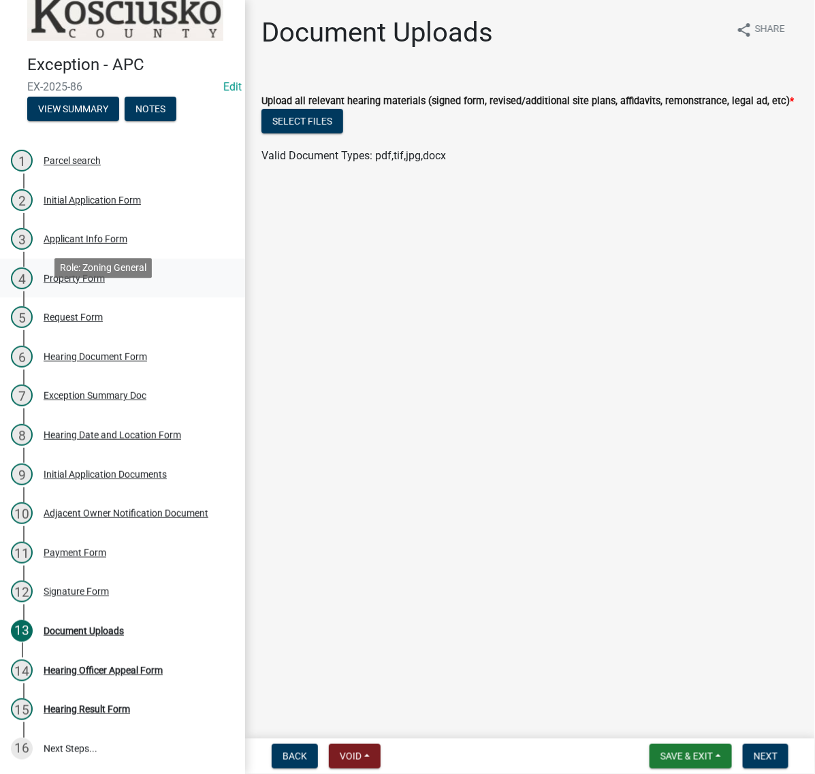
scroll to position [253, 0]
click at [99, 352] on div "Hearing Document Form" at bounding box center [95, 357] width 103 height 10
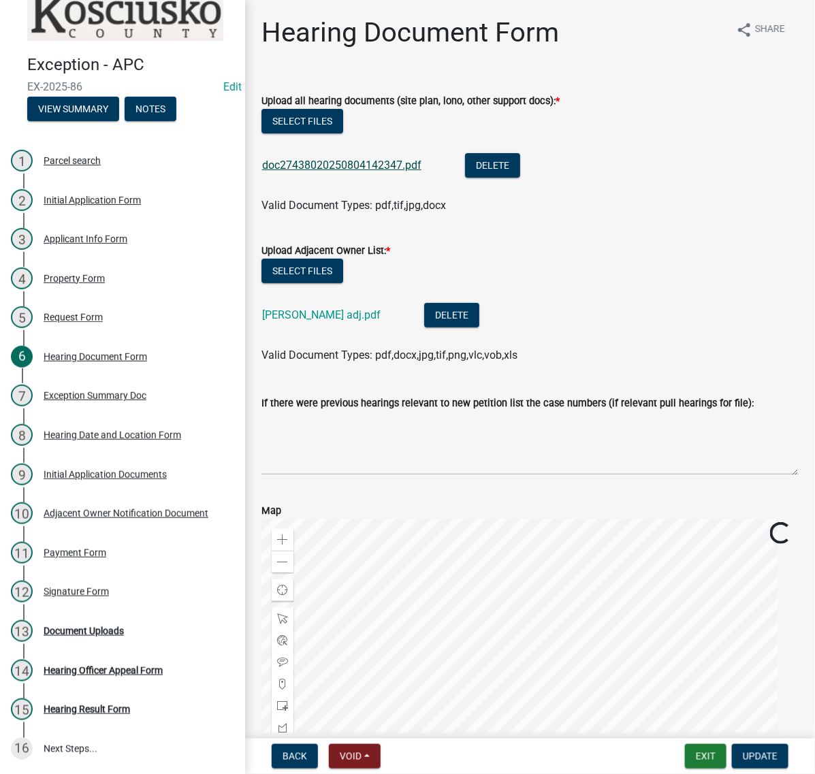
click at [400, 172] on link "doc27438020250804142347.pdf" at bounding box center [341, 165] width 159 height 13
click at [686, 763] on button "Exit" at bounding box center [706, 756] width 42 height 25
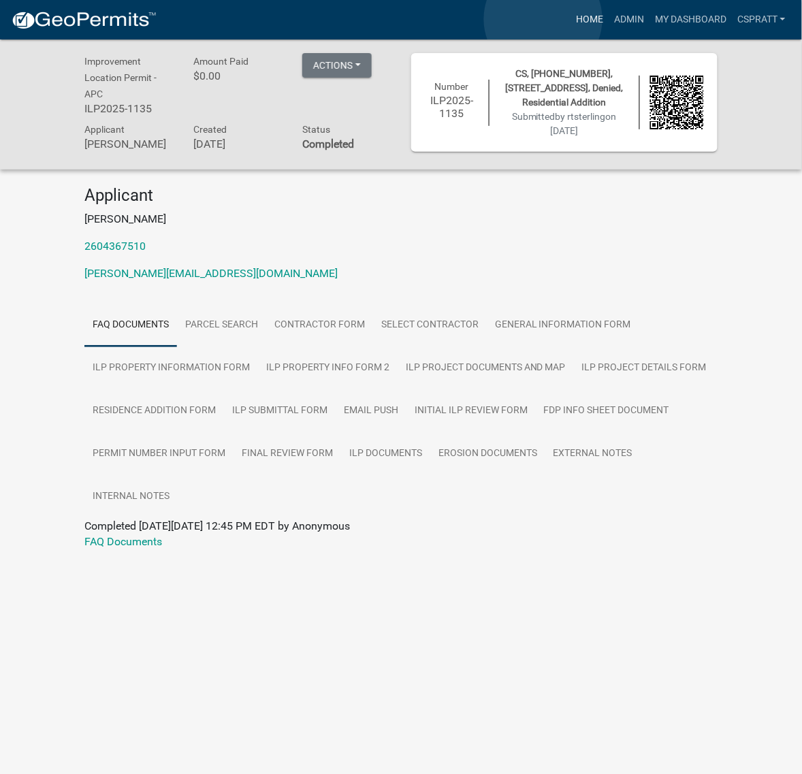
click at [571, 19] on link "Home" at bounding box center [590, 20] width 38 height 26
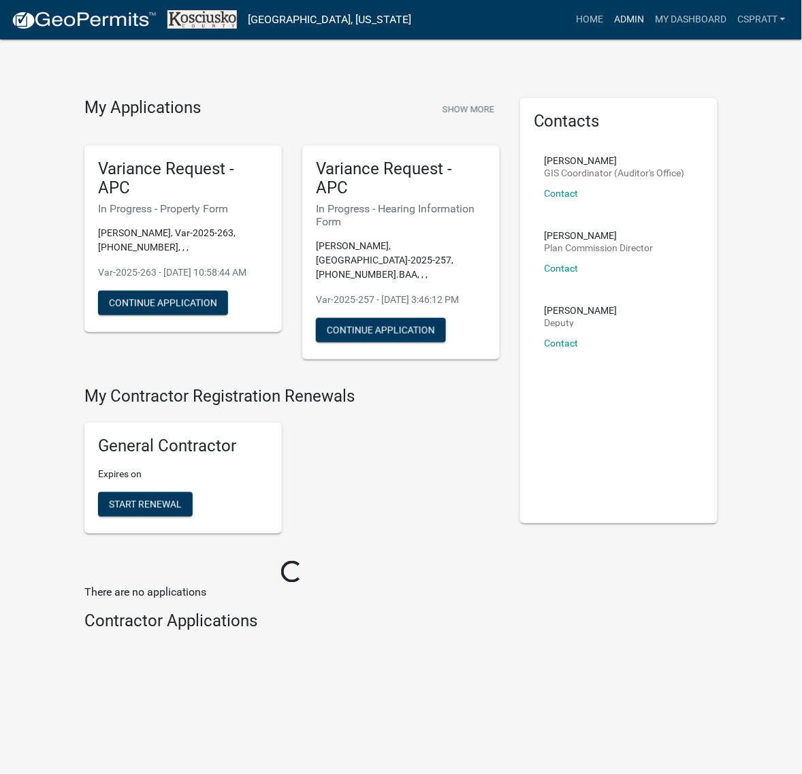
click at [609, 22] on link "Admin" at bounding box center [629, 20] width 41 height 26
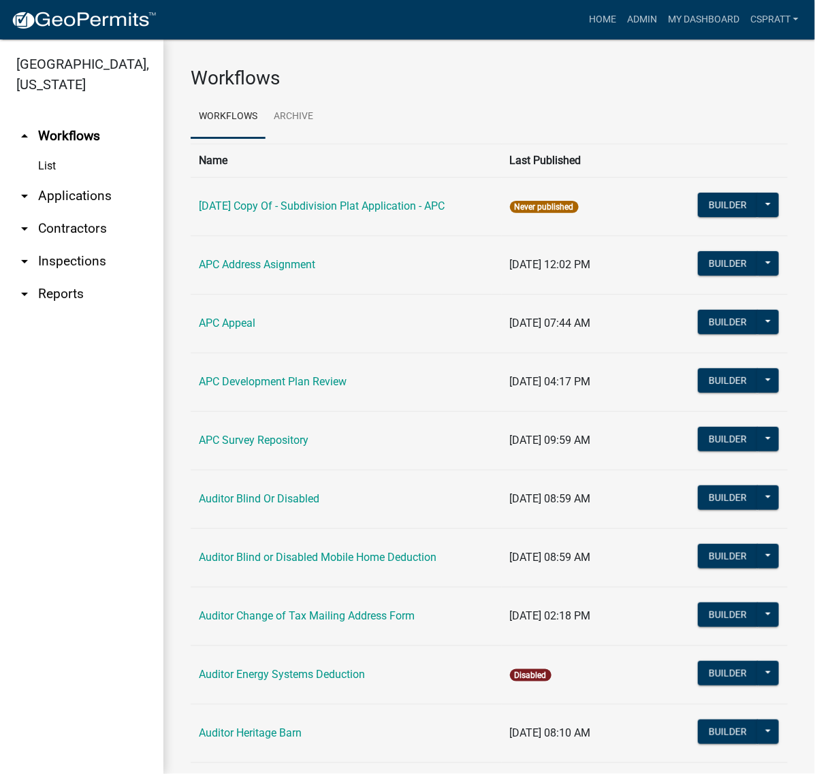
click at [85, 212] on link "arrow_drop_down Applications" at bounding box center [81, 196] width 163 height 33
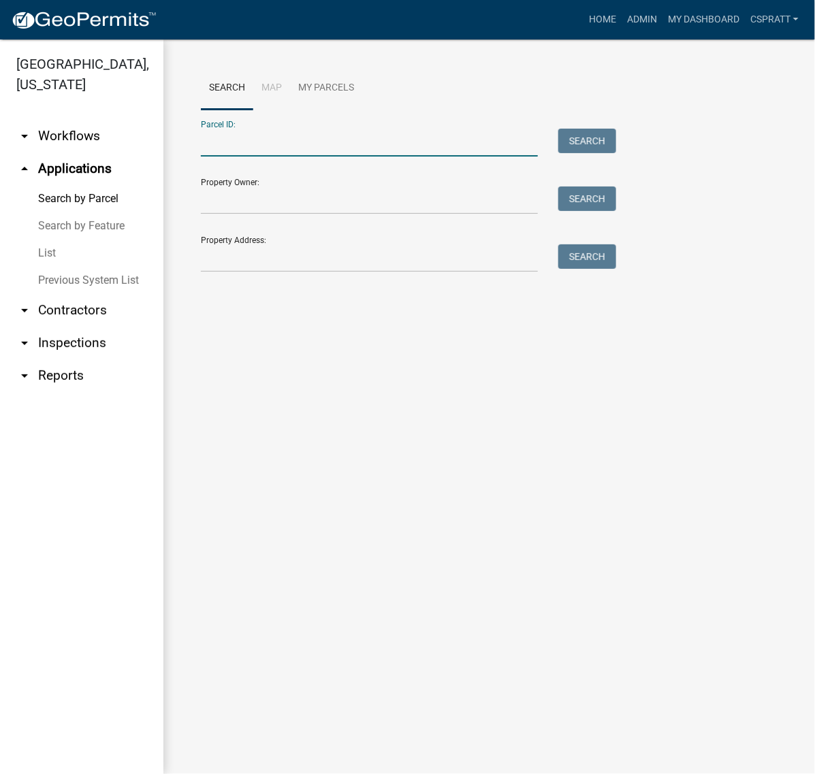
click at [216, 157] on input "Parcel ID:" at bounding box center [369, 143] width 337 height 28
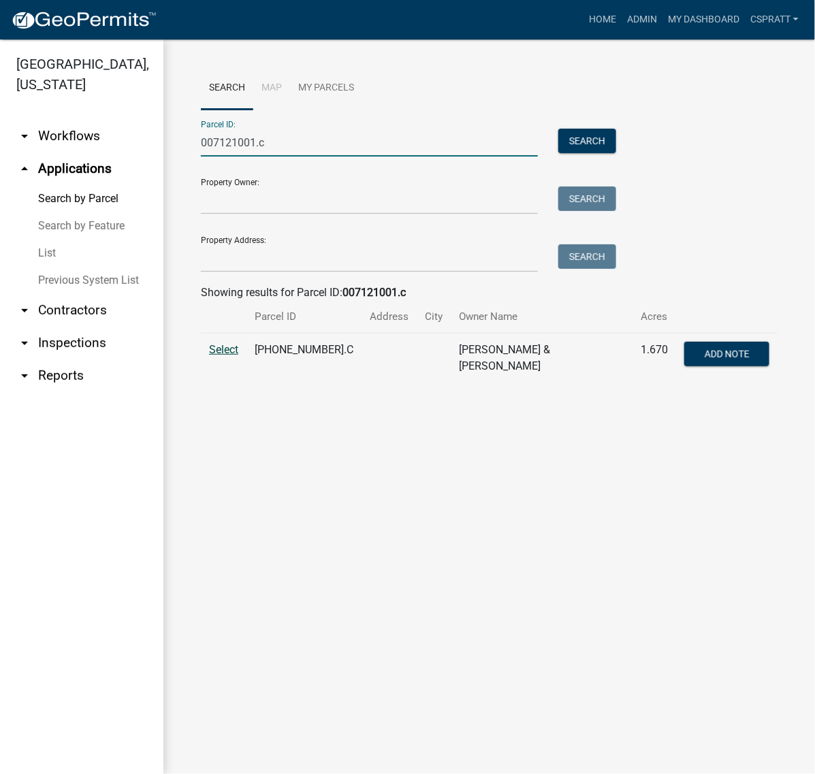
type input "007121001.c"
click at [231, 356] on span "Select" at bounding box center [223, 349] width 29 height 13
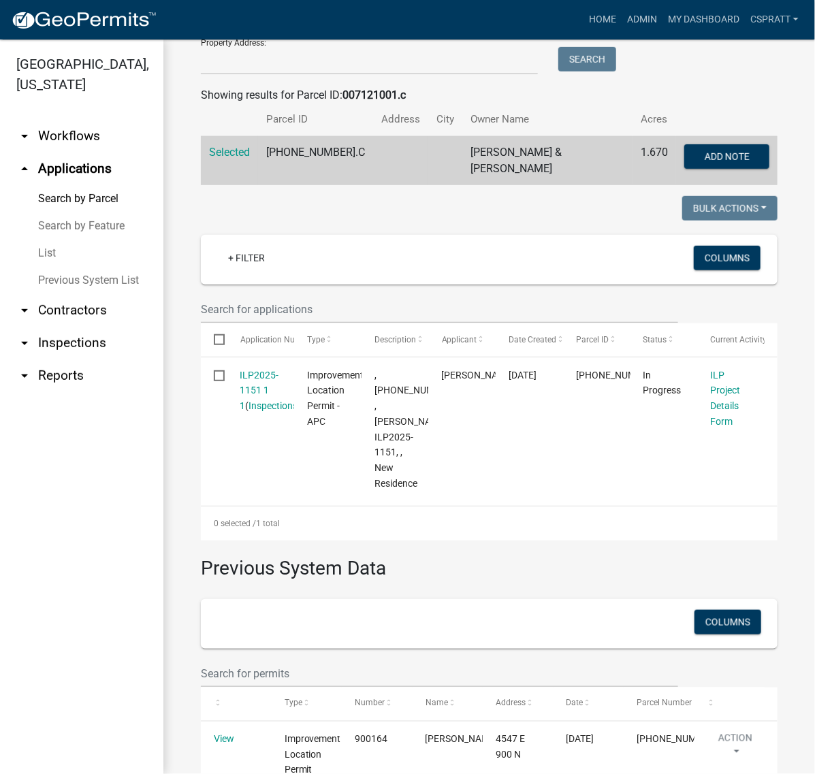
scroll to position [255, 0]
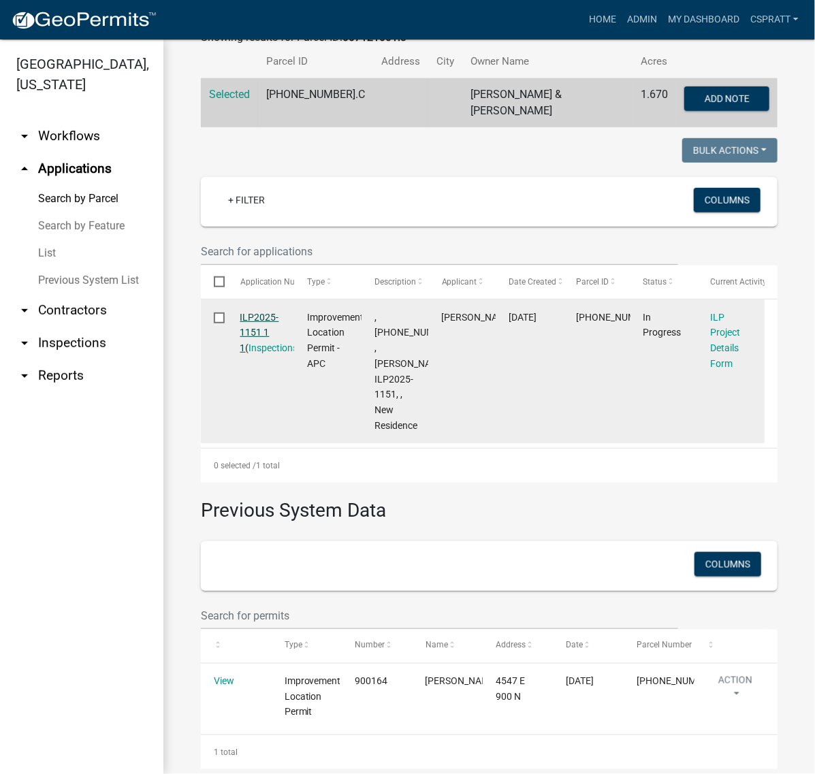
click at [269, 354] on link "ILP2025-1151 1 1" at bounding box center [259, 333] width 39 height 42
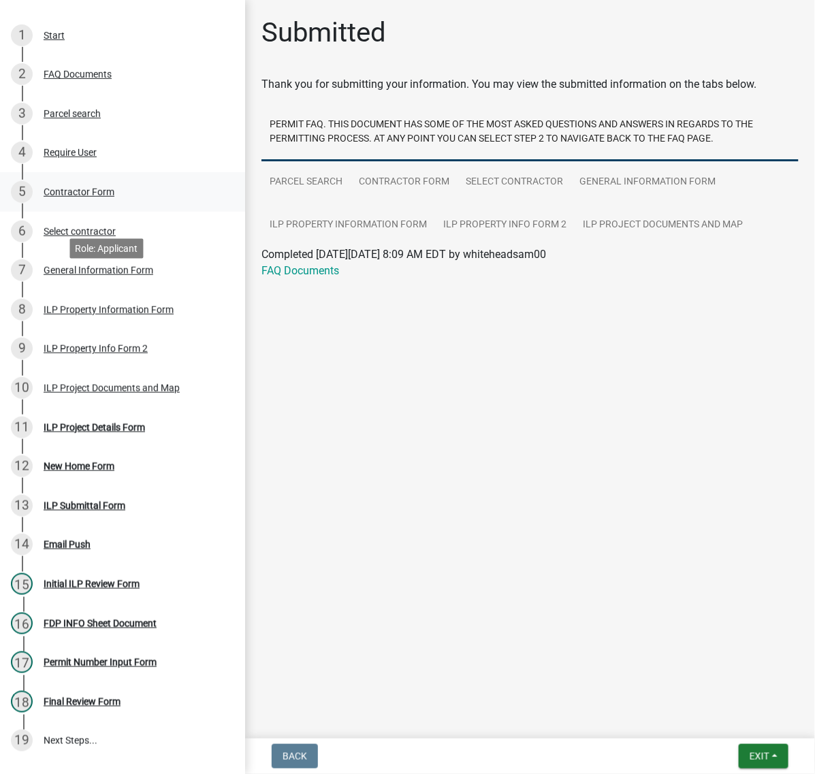
scroll to position [255, 0]
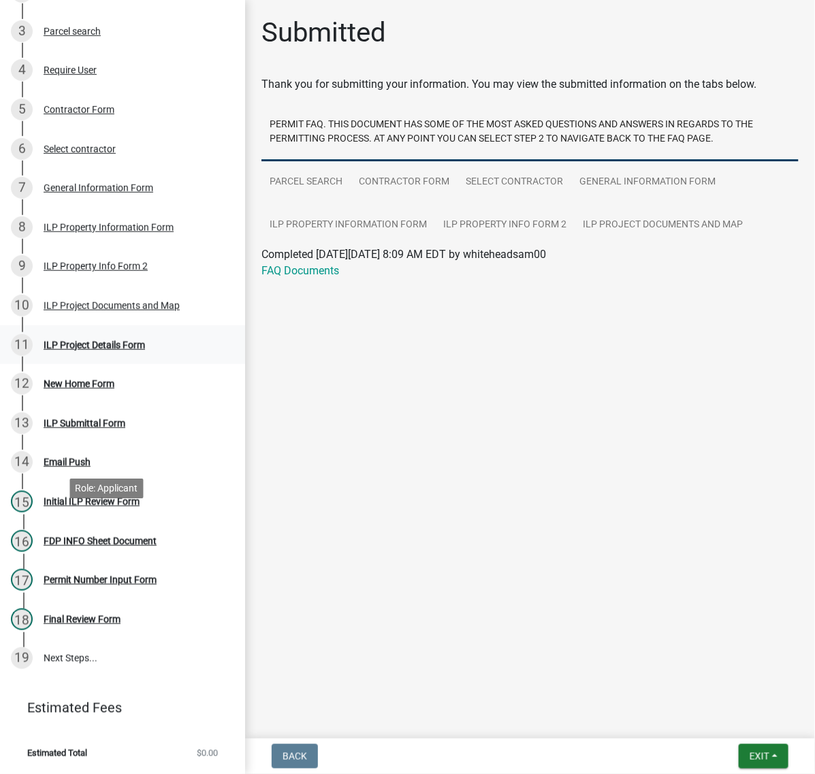
click at [145, 350] on div "ILP Project Details Form" at bounding box center [94, 345] width 101 height 10
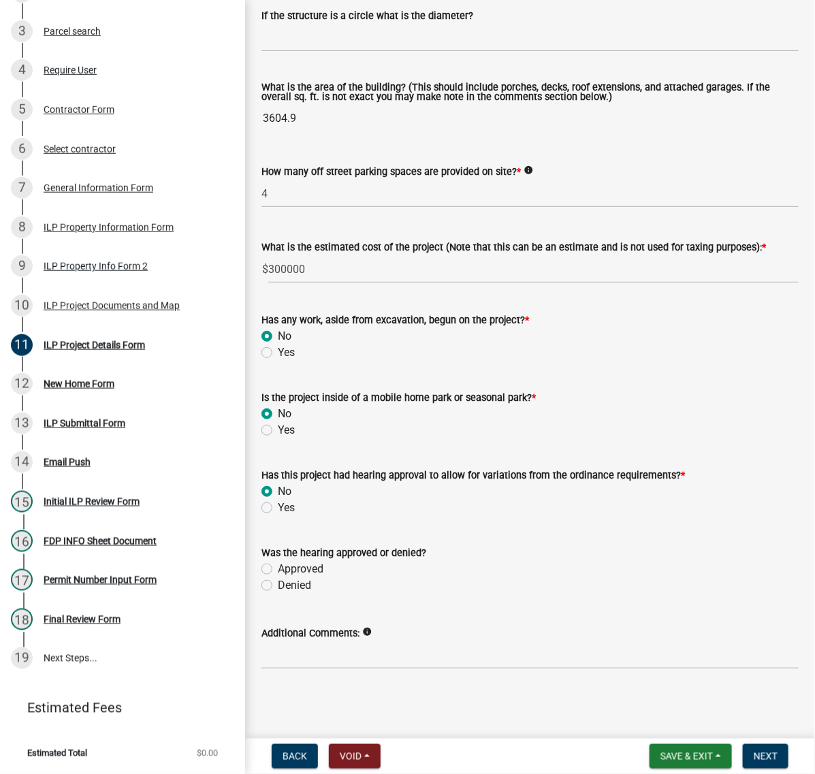
scroll to position [1322, 0]
click at [754, 751] on span "Next" at bounding box center [766, 756] width 24 height 11
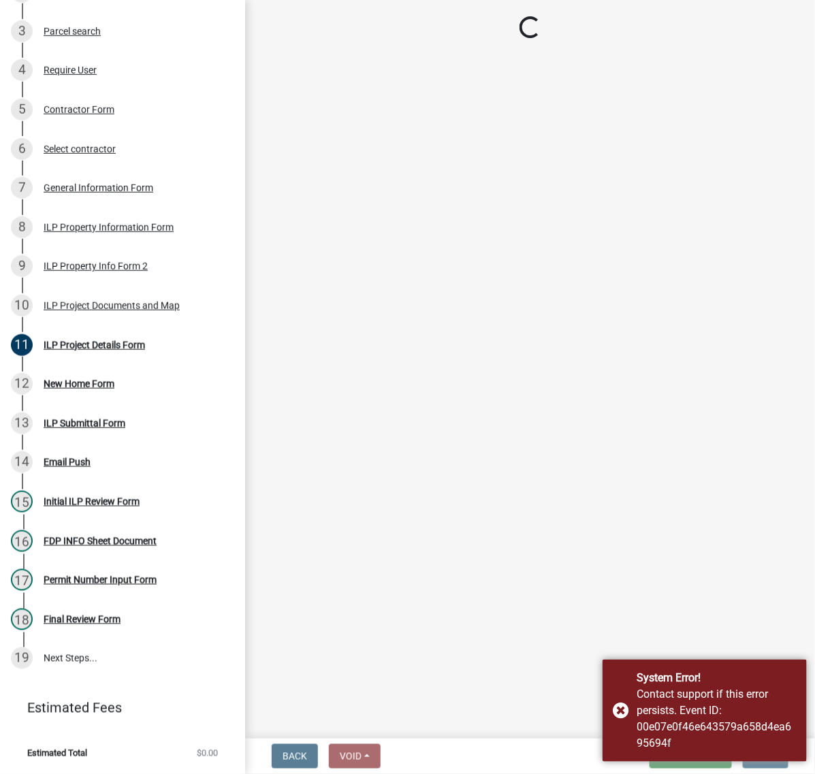
scroll to position [0, 0]
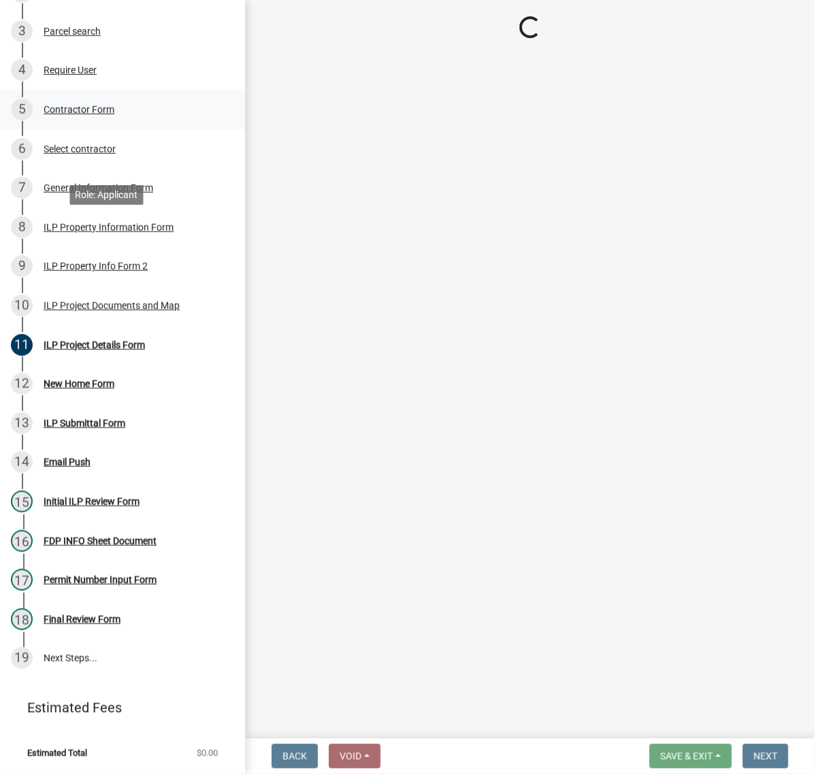
click at [91, 114] on div "Contractor Form" at bounding box center [79, 110] width 71 height 10
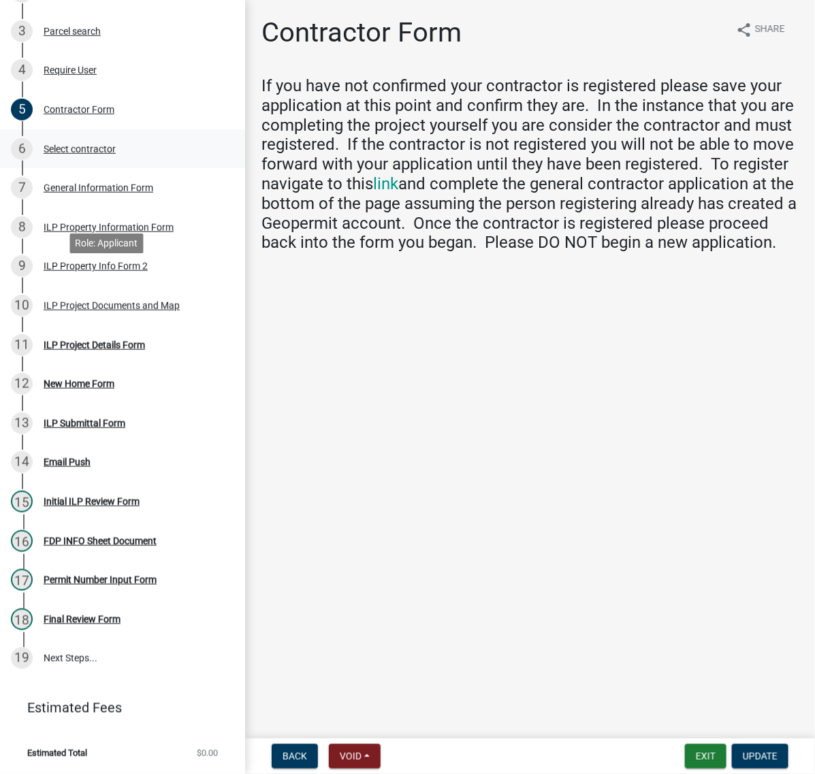
click at [114, 154] on div "Select contractor" at bounding box center [80, 149] width 72 height 10
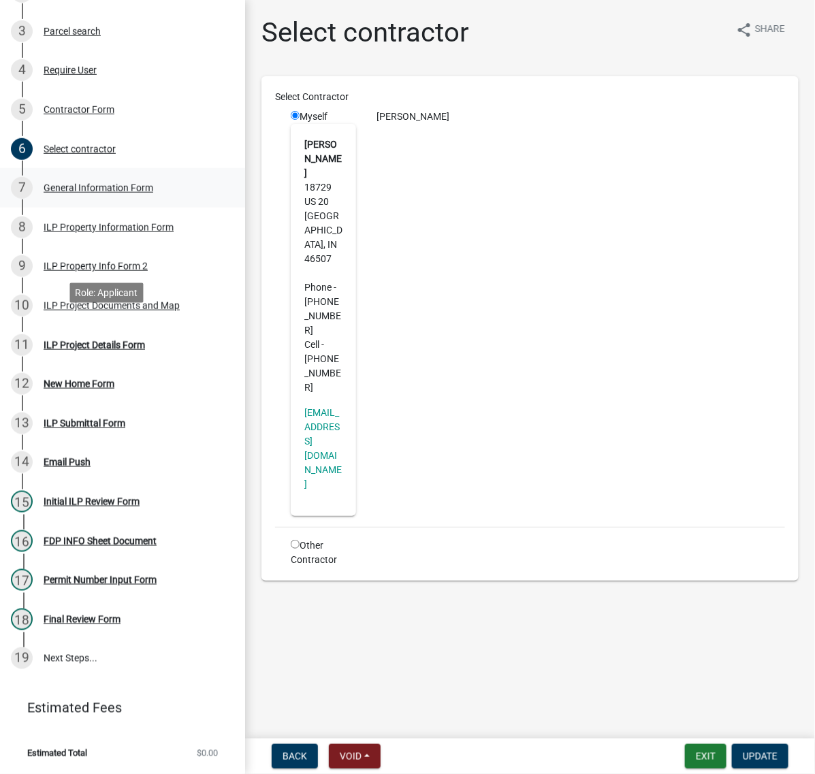
click at [104, 193] on div "General Information Form" at bounding box center [99, 188] width 110 height 10
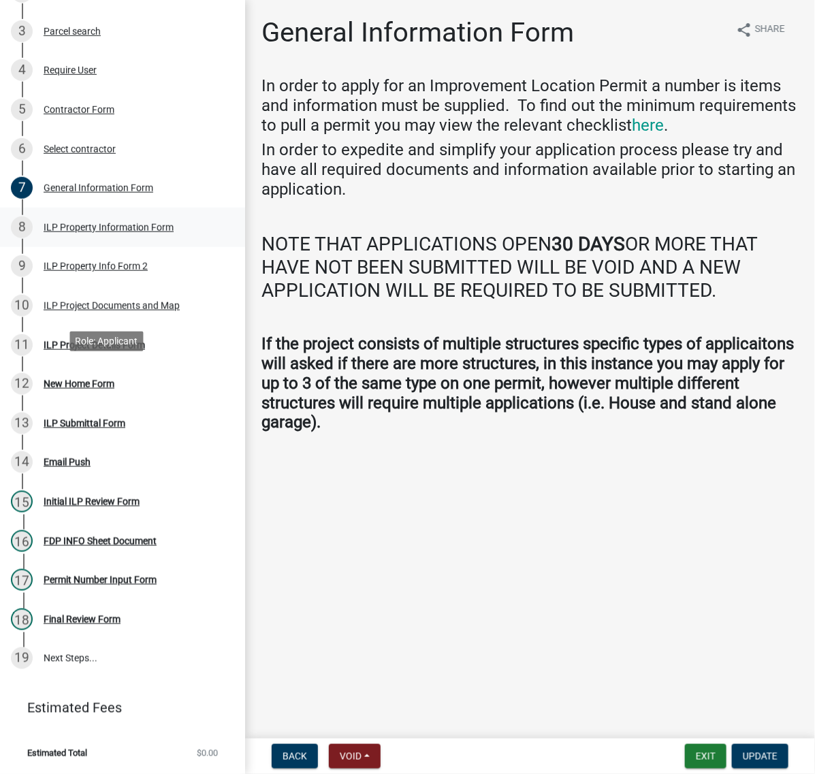
click at [106, 232] on div "ILP Property Information Form" at bounding box center [109, 228] width 130 height 10
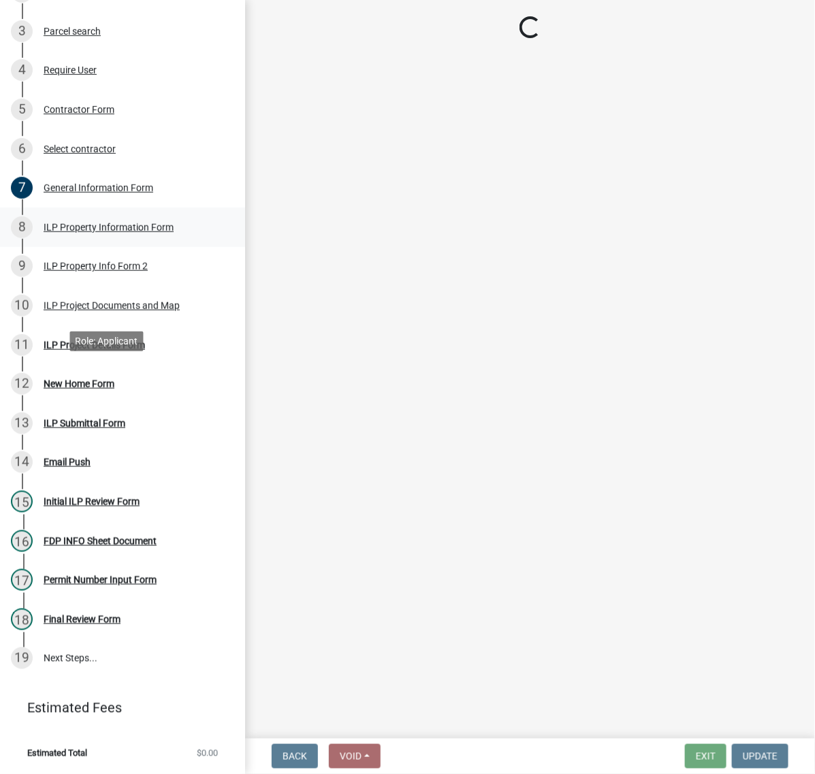
select select "57368d26-defc-477e-a8be-5a23ab554a17"
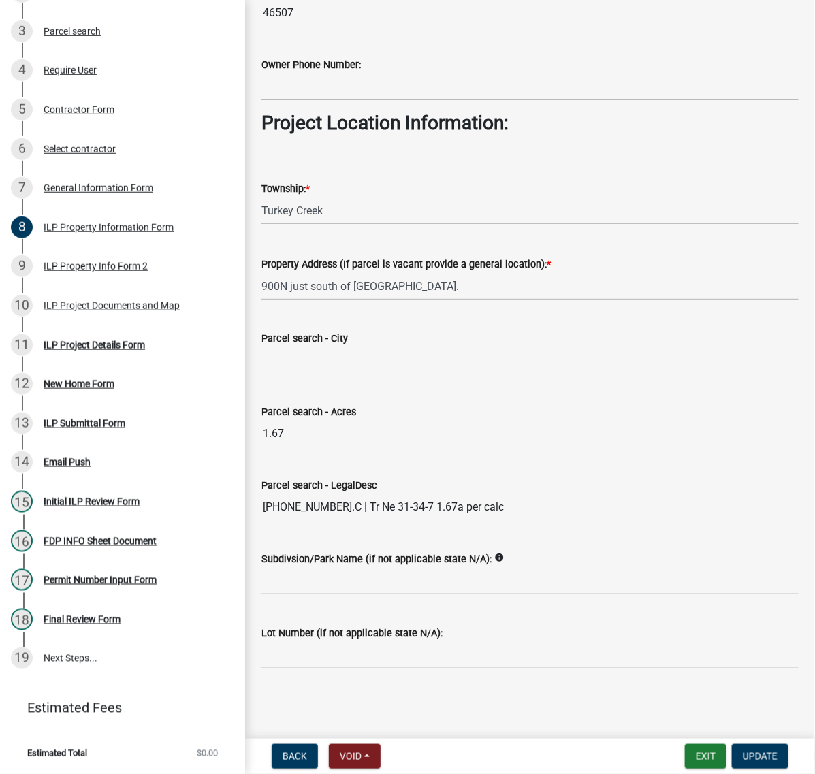
scroll to position [1317, 0]
click at [103, 271] on div "ILP Property Info Form 2" at bounding box center [96, 266] width 104 height 10
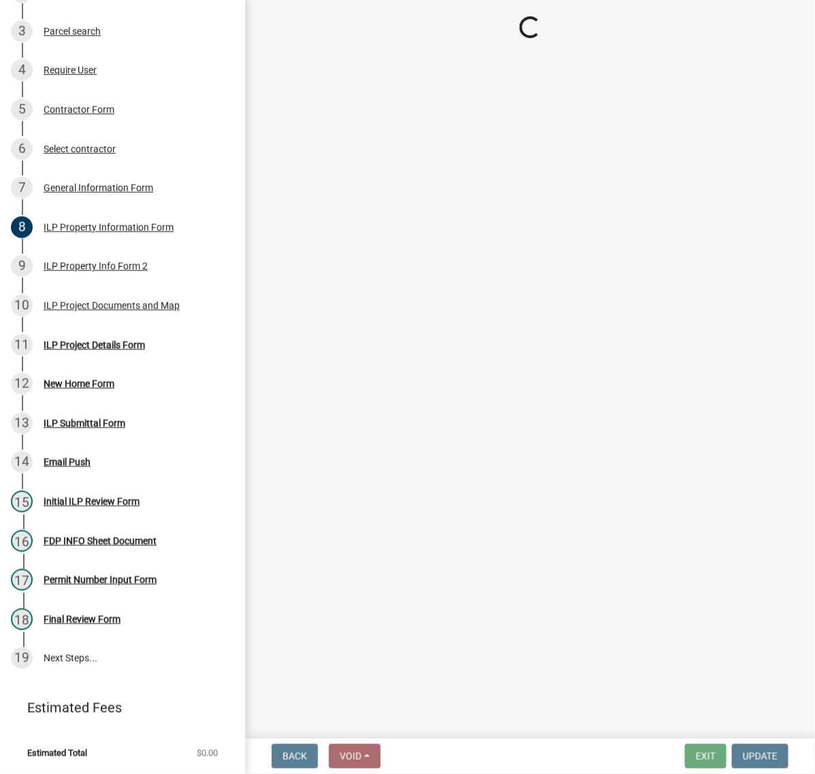
select select "d1e29b26-5d4c-45d9-9a17-32724f9b6679"
select select "1a0df9d1-9b85-4f0f-a9bd-f69fcb724106"
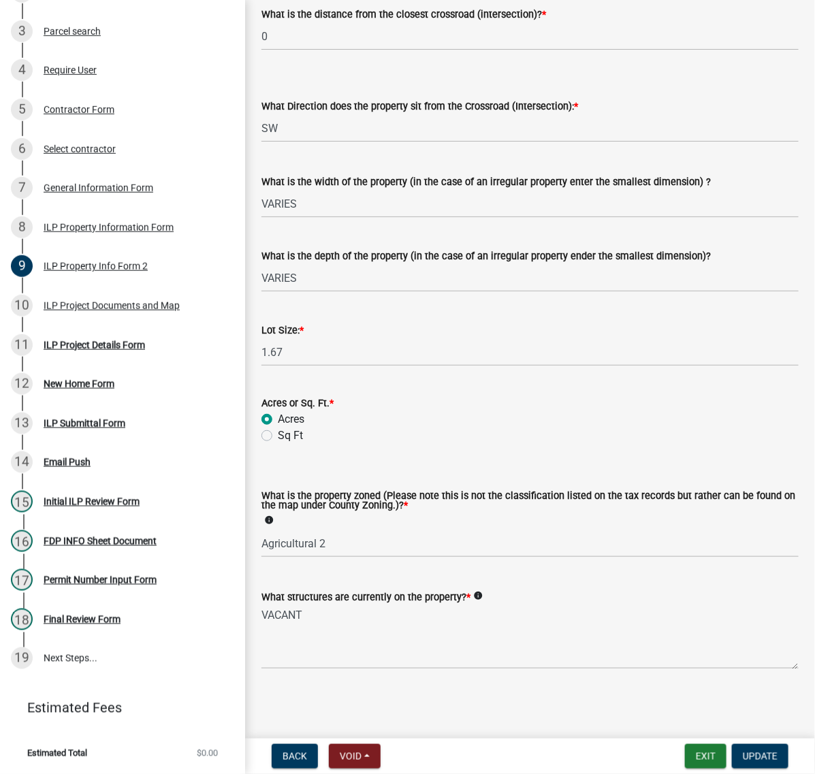
scroll to position [669, 0]
click at [99, 310] on div "ILP Project Documents and Map" at bounding box center [112, 306] width 136 height 10
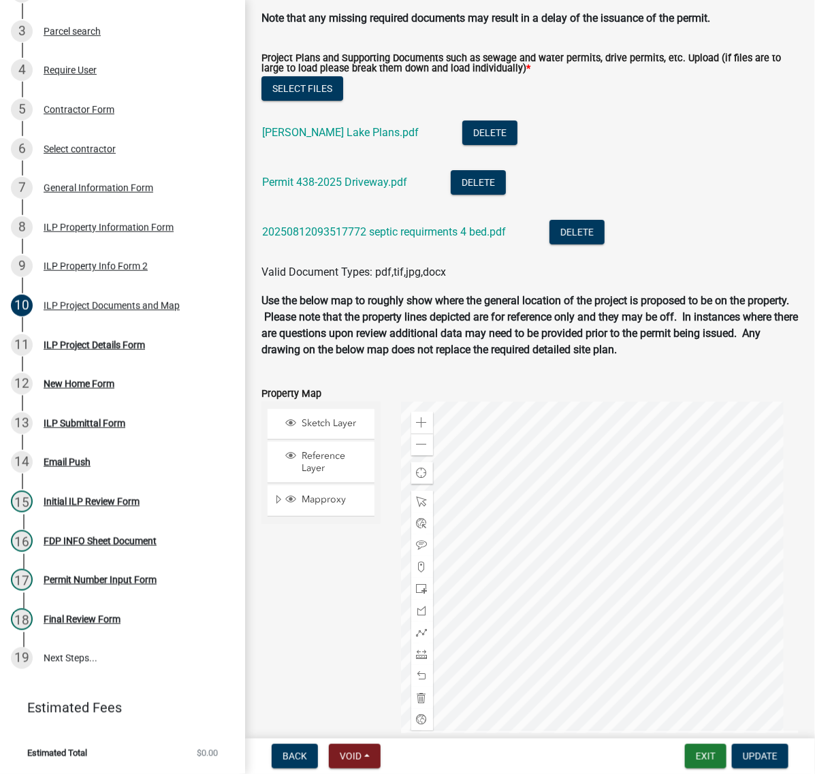
scroll to position [1872, 0]
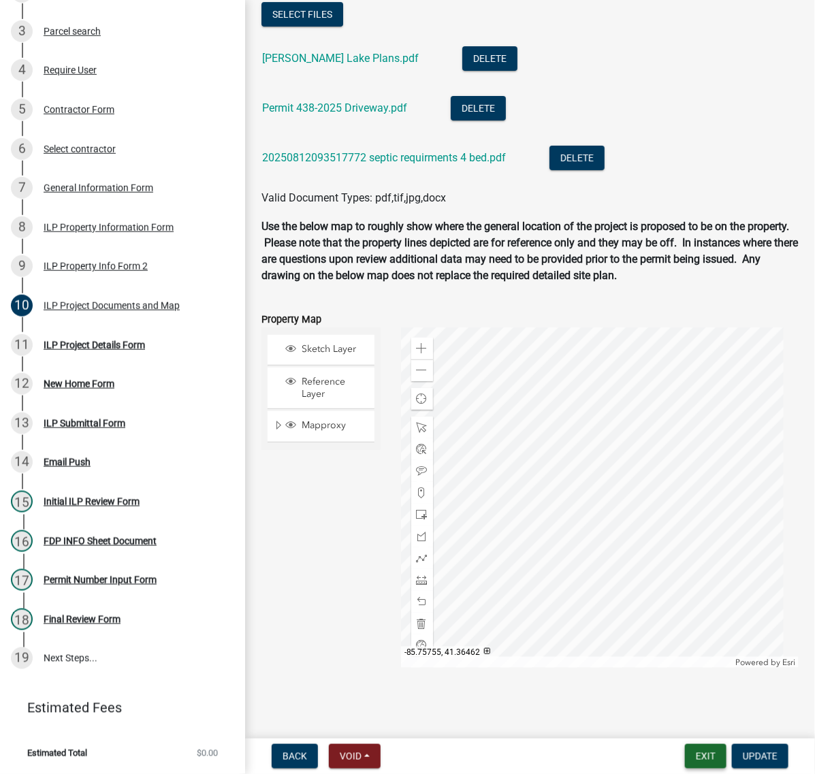
click at [693, 761] on button "Exit" at bounding box center [706, 756] width 42 height 25
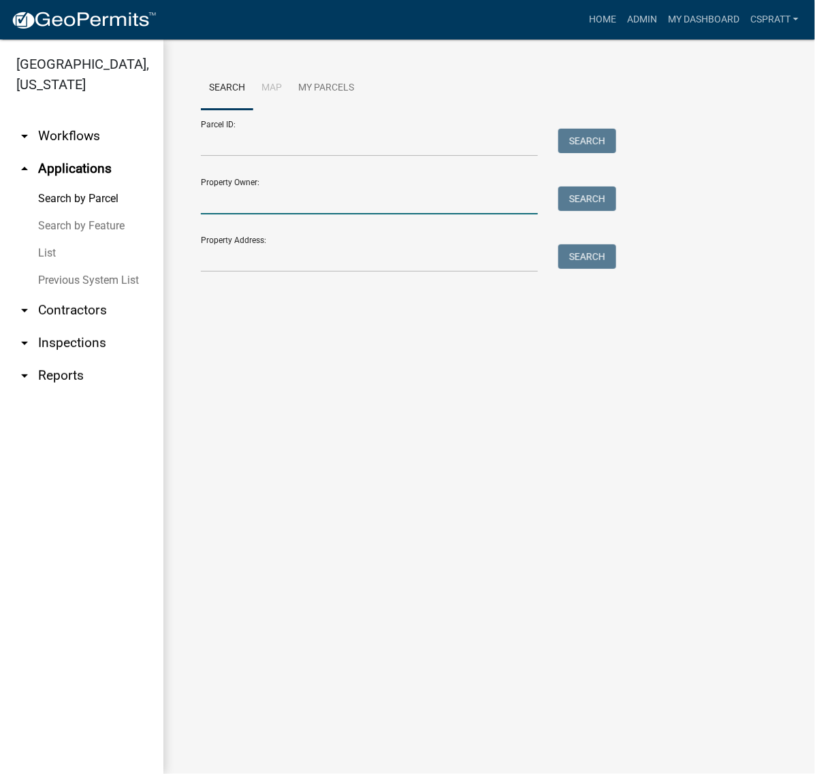
click at [220, 214] on input "Property Owner:" at bounding box center [369, 201] width 337 height 28
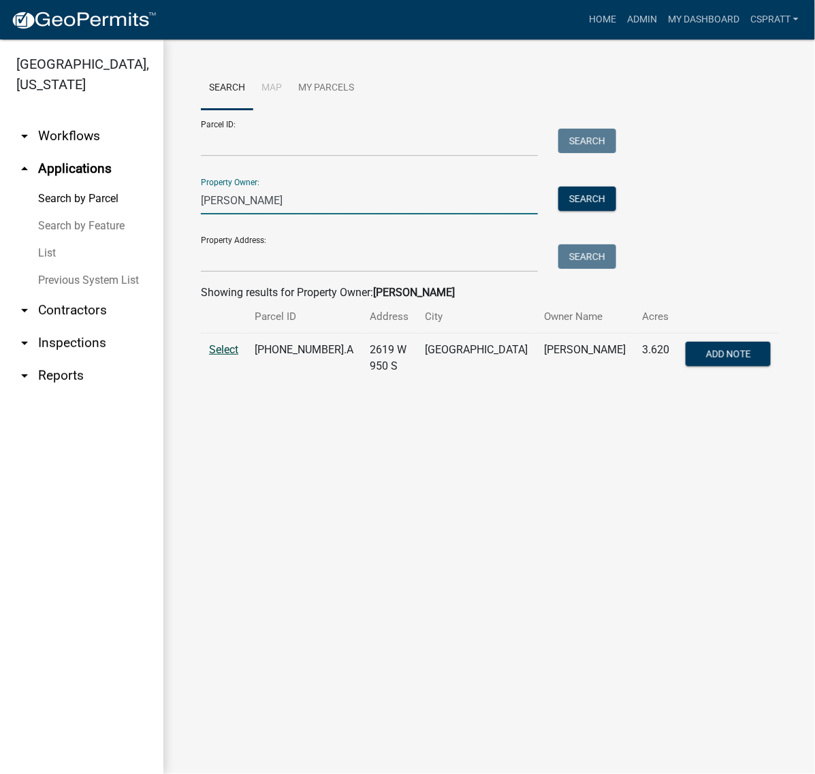
type input "mangun cody"
click at [238, 356] on span "Select" at bounding box center [223, 349] width 29 height 13
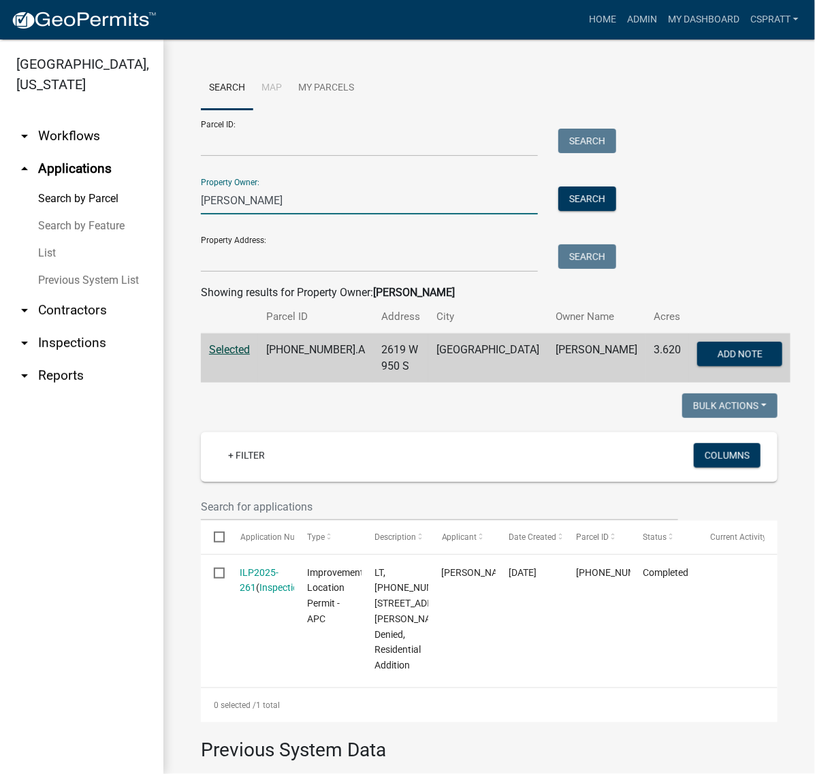
drag, startPoint x: 287, startPoint y: 240, endPoint x: 63, endPoint y: 248, distance: 224.2
click at [66, 250] on div "Kosciusko County, Indiana arrow_drop_down Workflows List arrow_drop_up Applicat…" at bounding box center [407, 406] width 815 height 735
click at [228, 157] on input "Parcel ID:" at bounding box center [369, 143] width 337 height 28
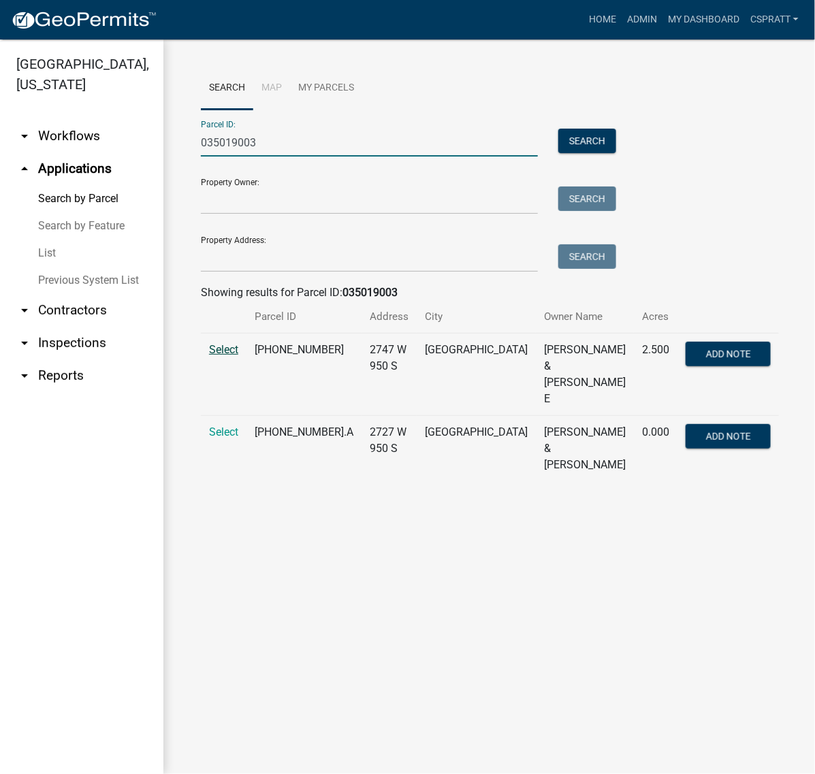
type input "035019003"
click at [233, 356] on span "Select" at bounding box center [223, 349] width 29 height 13
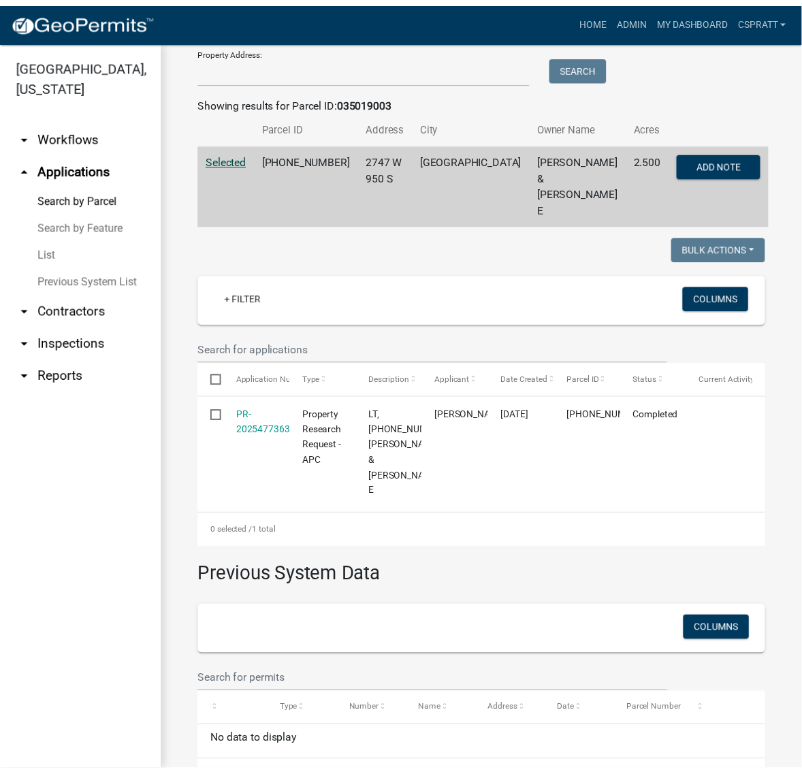
scroll to position [255, 0]
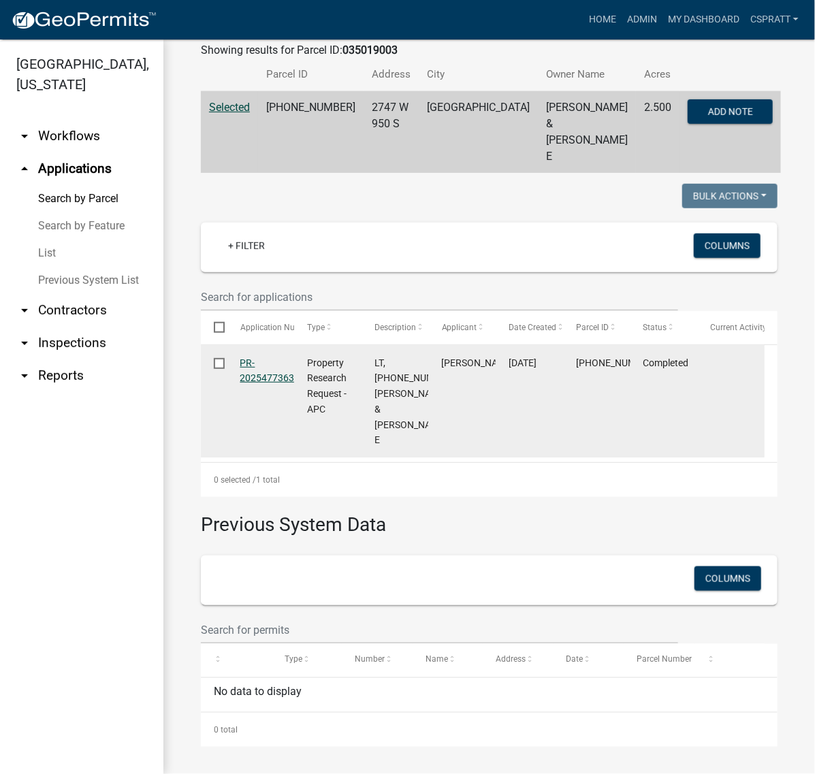
click at [266, 384] on link "PR-2025477363" at bounding box center [267, 370] width 54 height 27
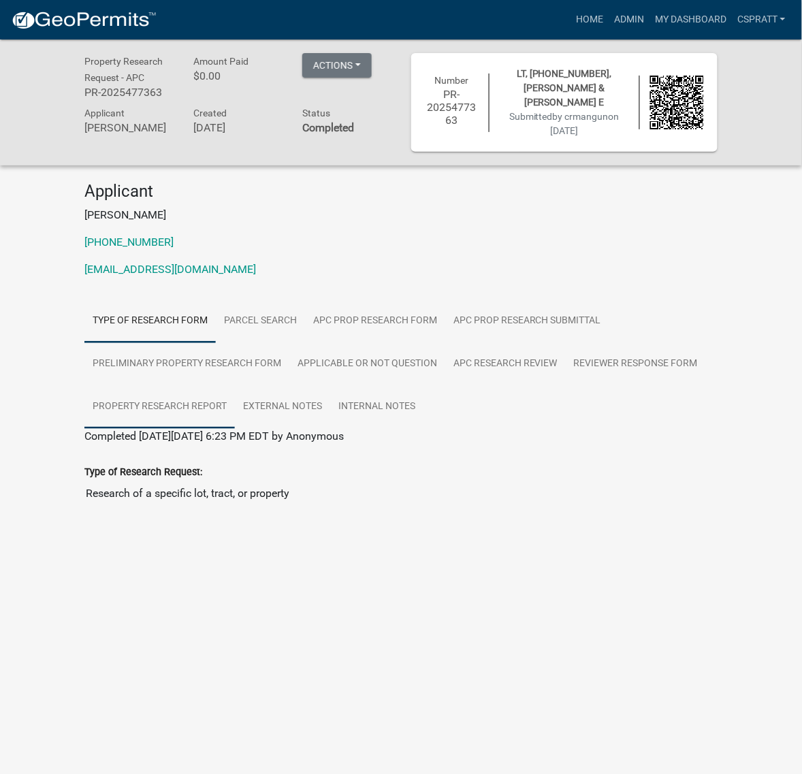
click at [178, 429] on link "Property Research Report" at bounding box center [159, 407] width 150 height 44
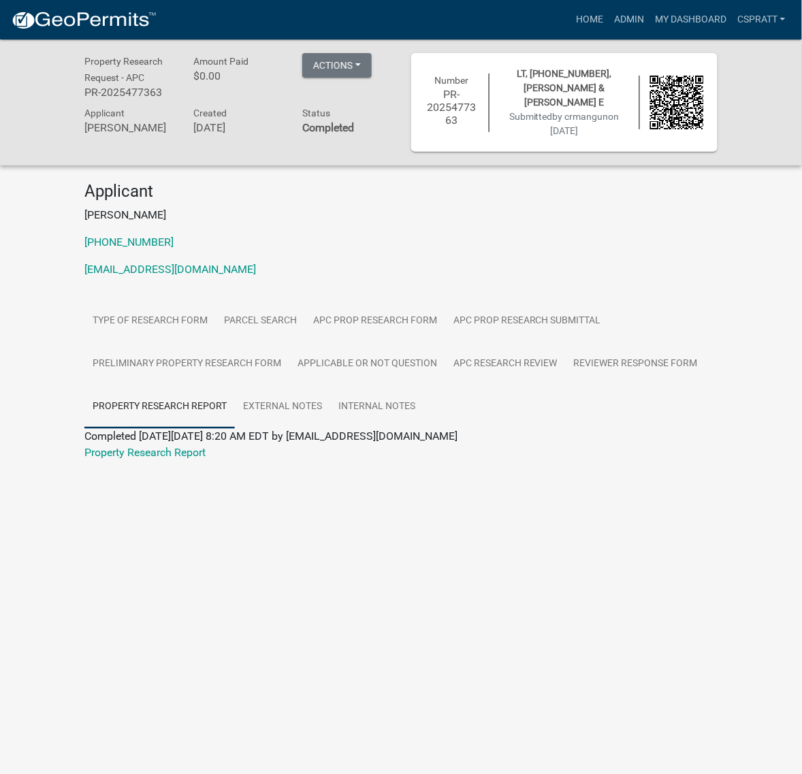
scroll to position [39, 0]
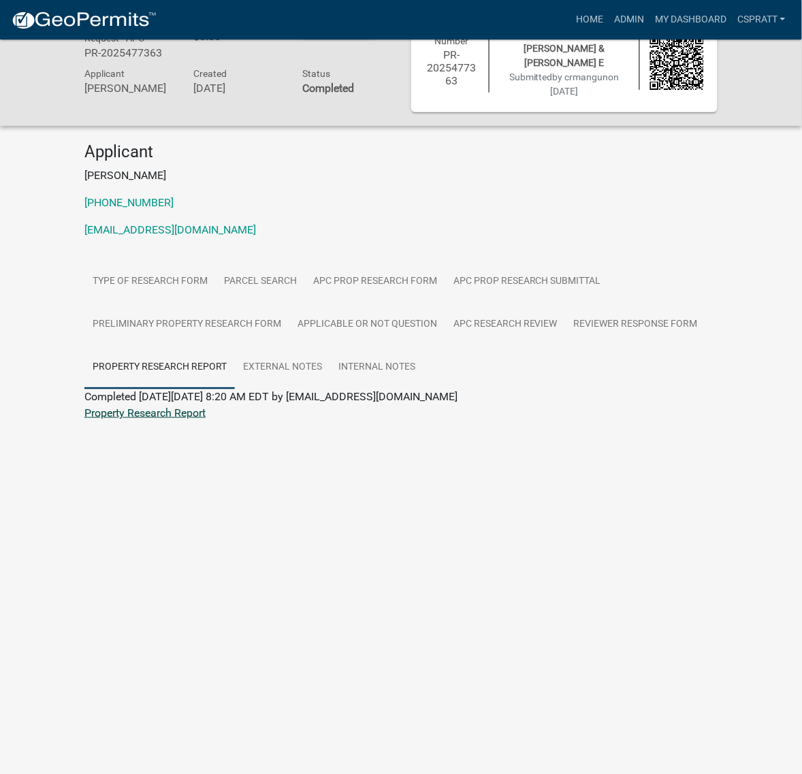
click at [189, 419] on link "Property Research Report" at bounding box center [144, 412] width 121 height 13
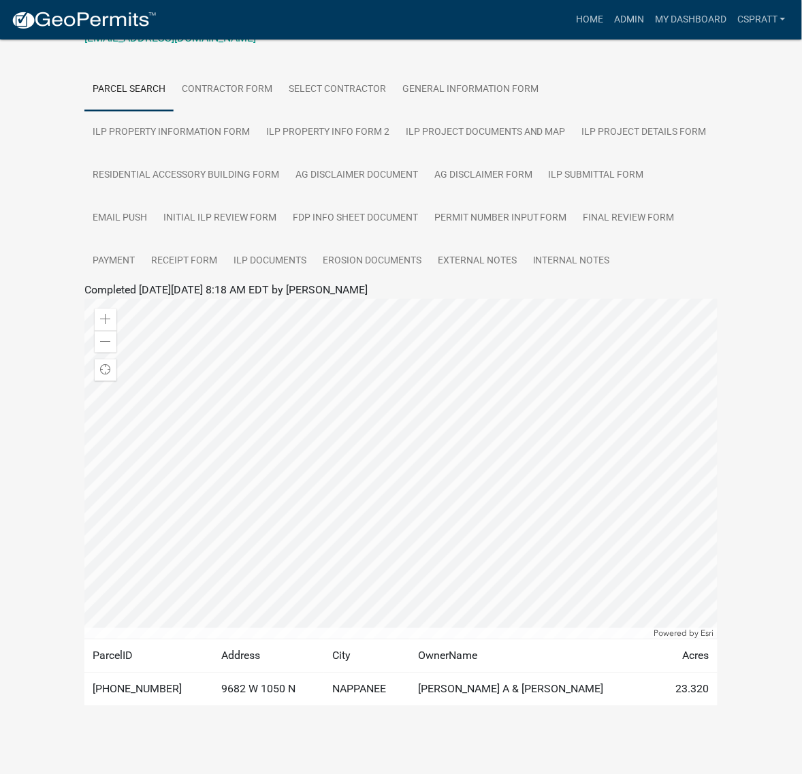
scroll to position [340, 0]
